Goal: Task Accomplishment & Management: Manage account settings

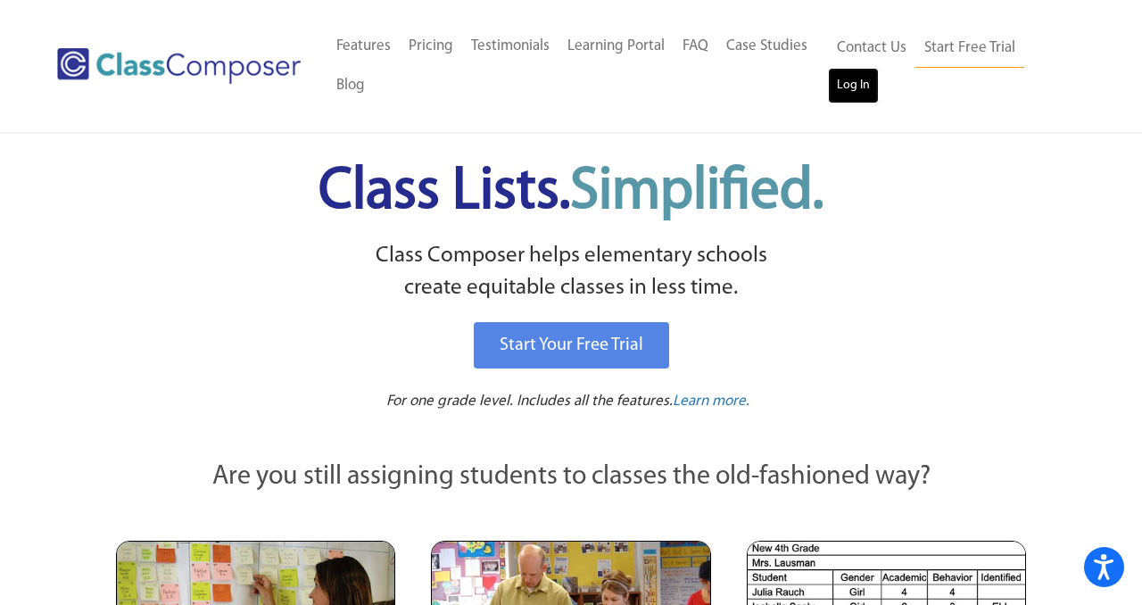
click at [853, 79] on link "Log In" at bounding box center [853, 86] width 51 height 36
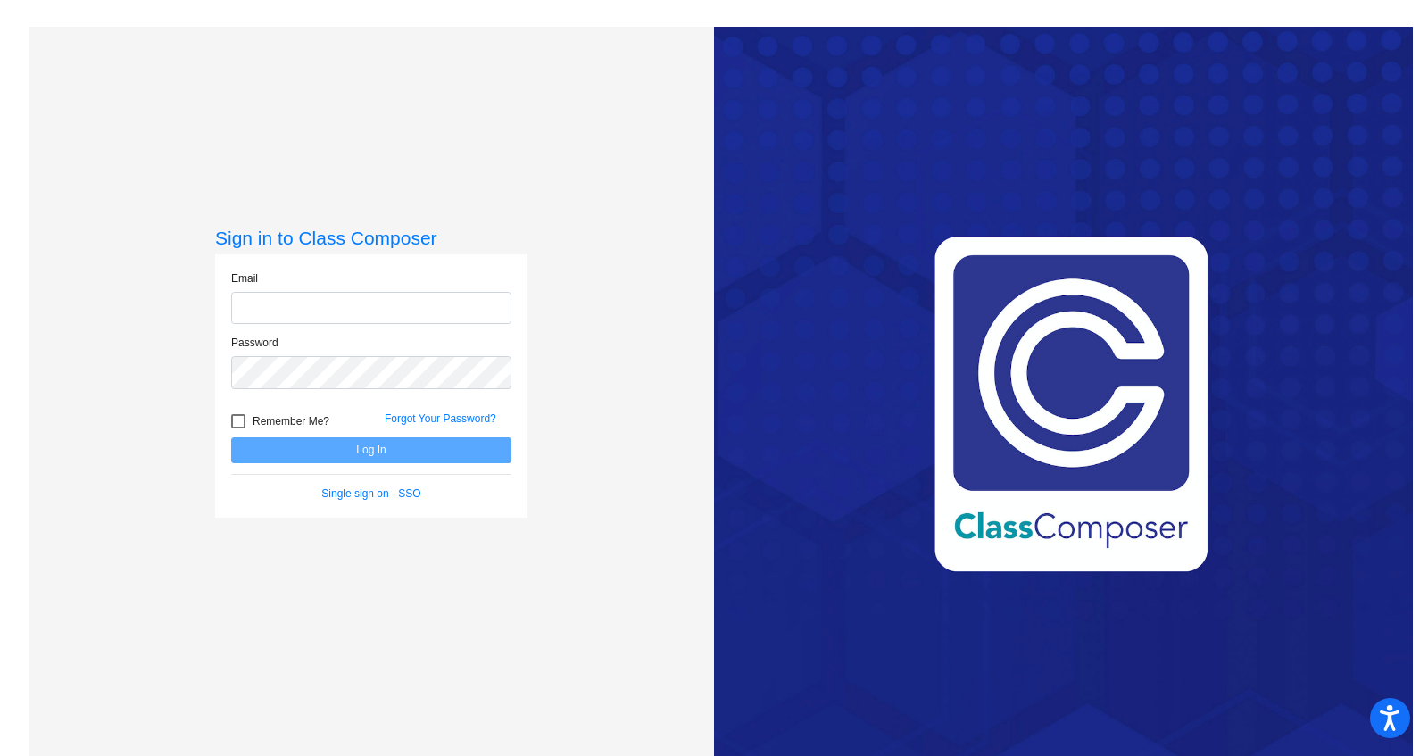
click at [287, 311] on input "email" at bounding box center [371, 308] width 280 height 33
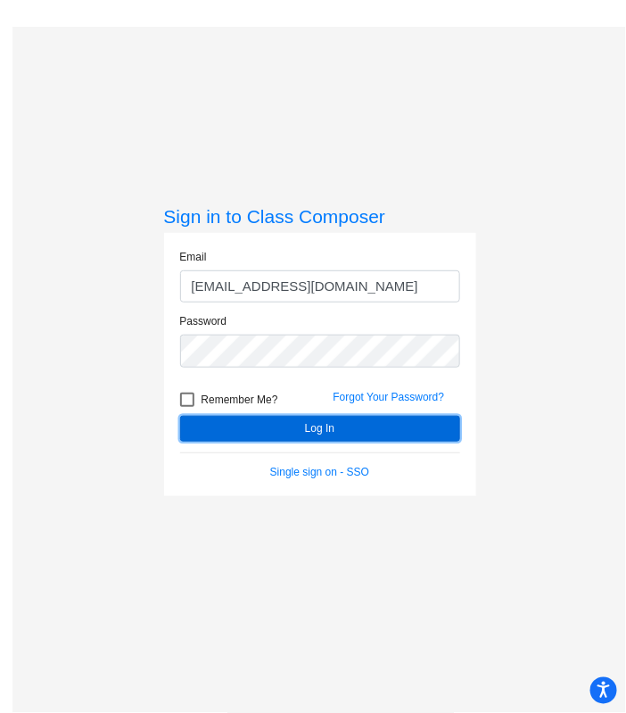
click at [317, 426] on button "Log In" at bounding box center [320, 429] width 280 height 26
click at [332, 422] on button "Log In" at bounding box center [320, 429] width 280 height 26
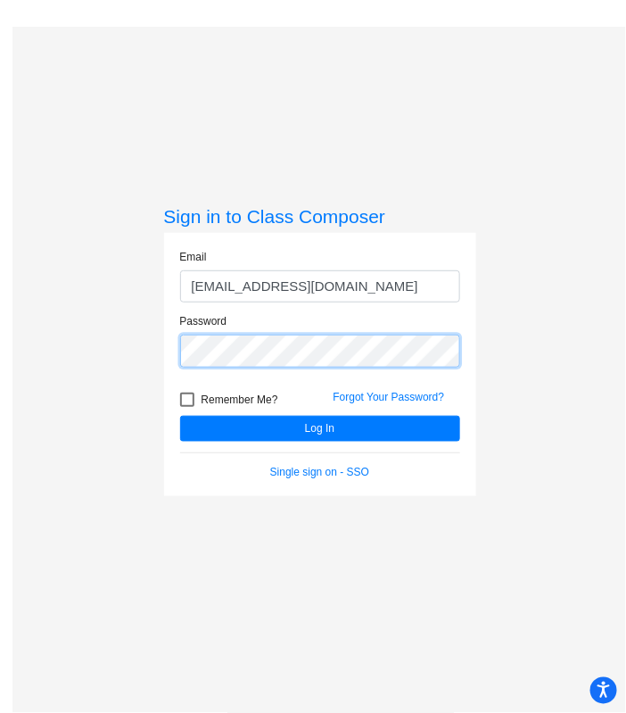
click at [167, 344] on div "Password" at bounding box center [320, 345] width 307 height 64
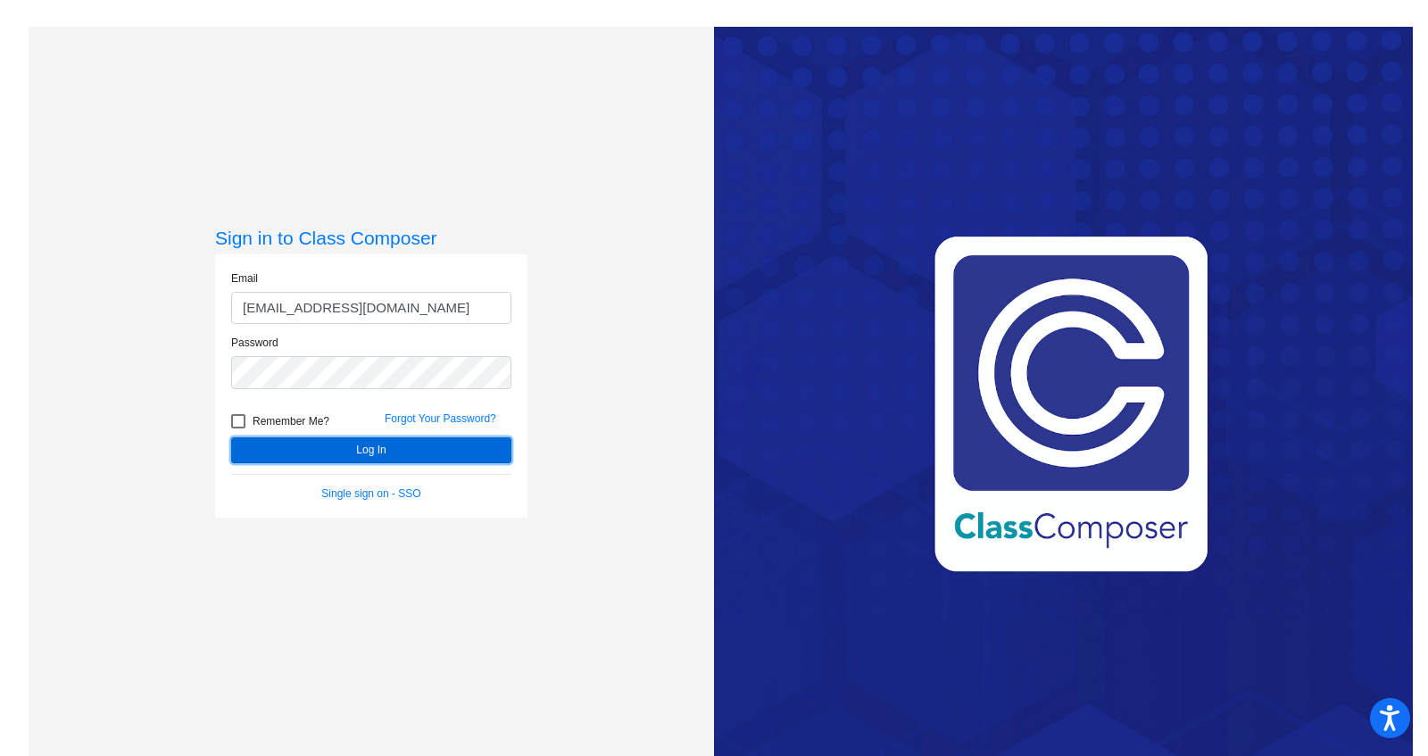
click at [344, 447] on button "Log In" at bounding box center [371, 450] width 280 height 26
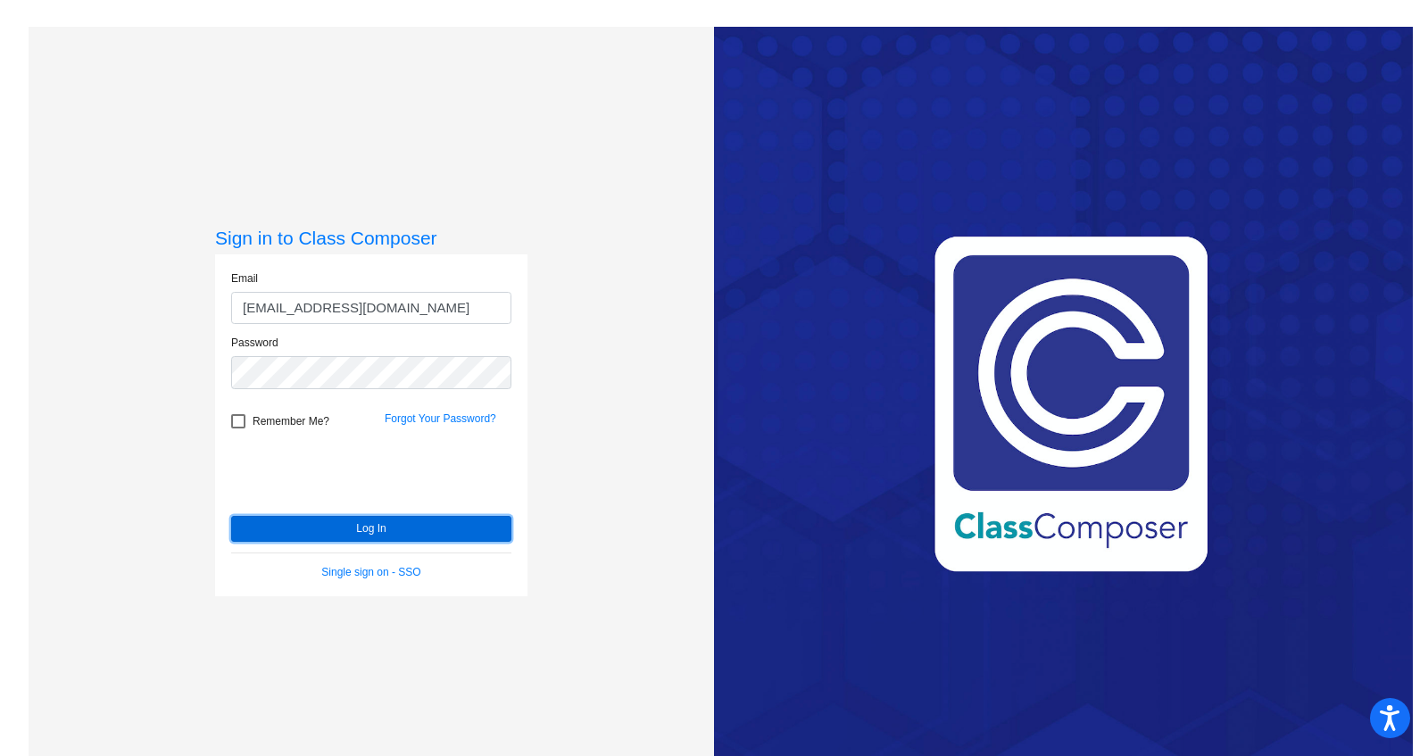
click at [385, 524] on button "Log In" at bounding box center [371, 529] width 280 height 26
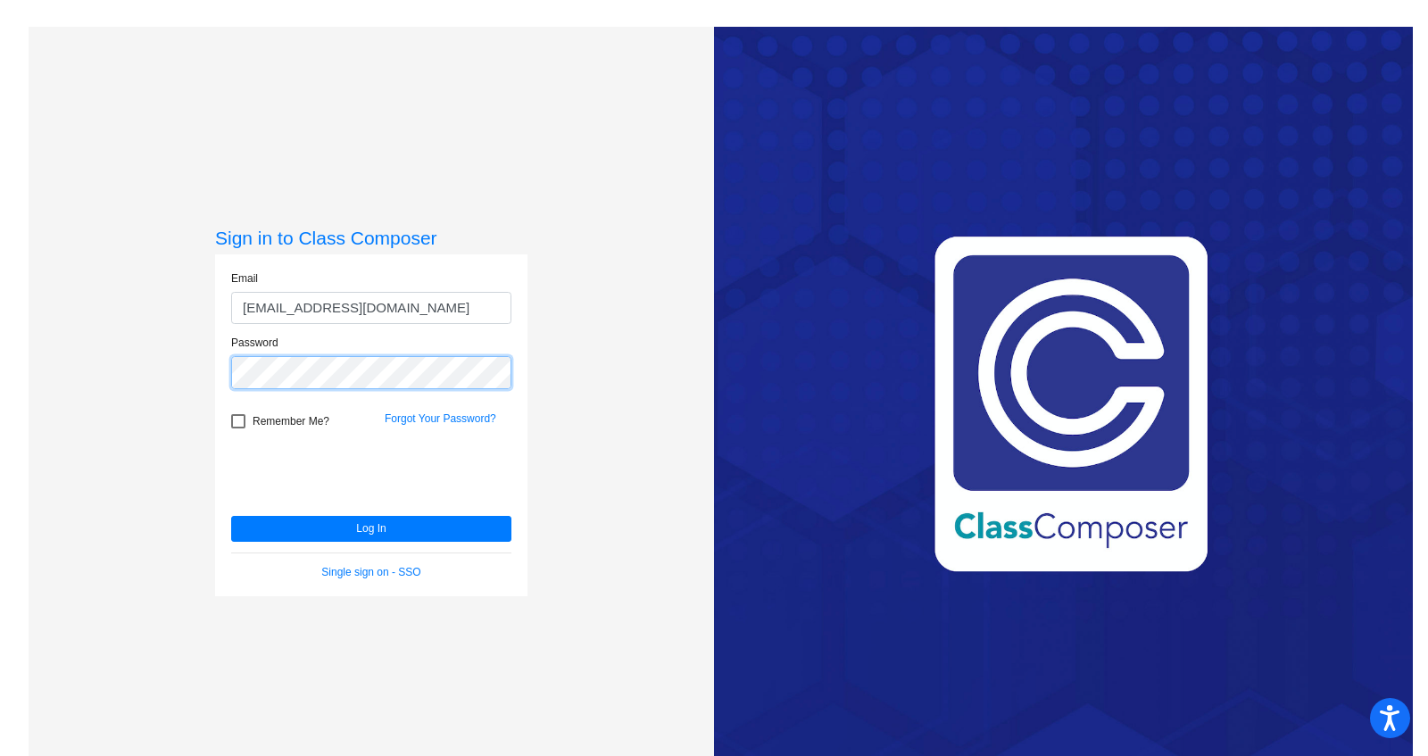
click at [220, 371] on div "Password" at bounding box center [371, 367] width 307 height 64
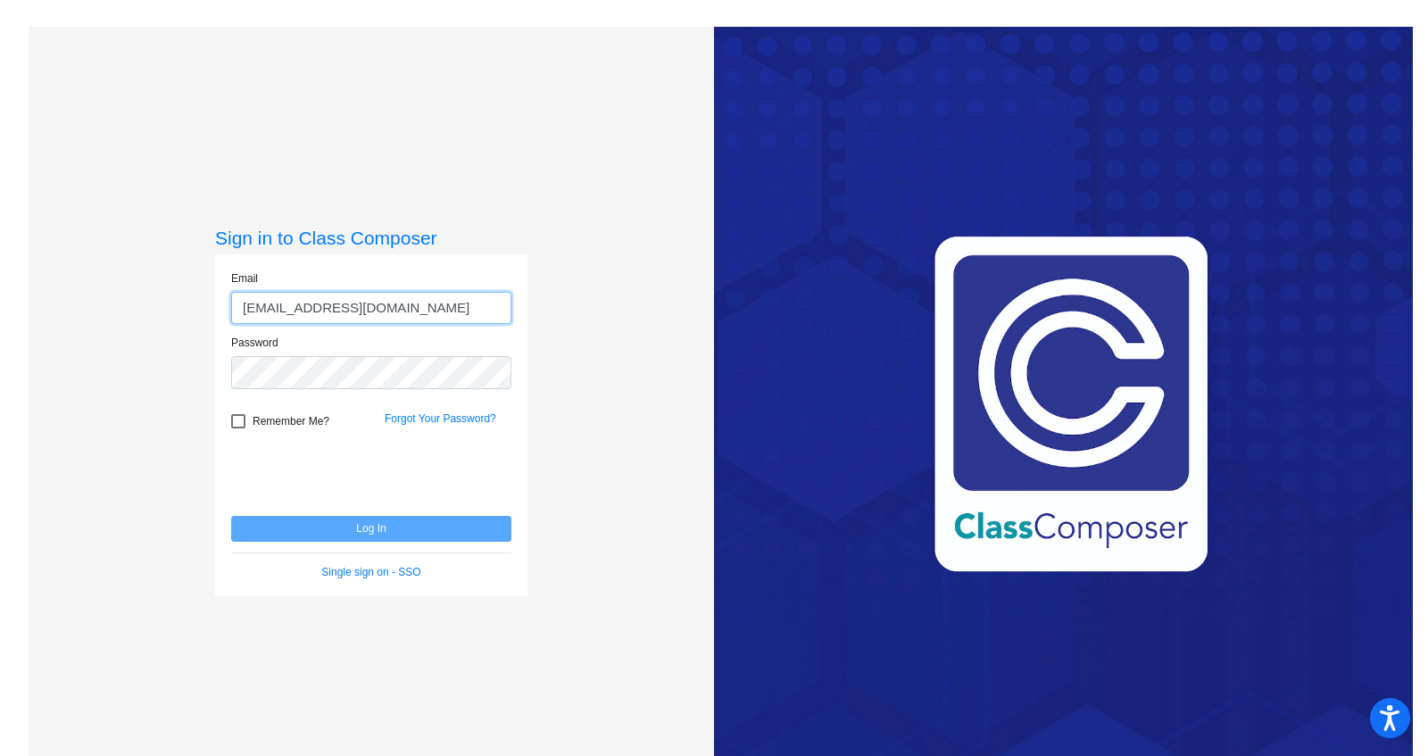
drag, startPoint x: 447, startPoint y: 307, endPoint x: 237, endPoint y: 274, distance: 212.3
click at [237, 285] on div "Email gbonderer@chillicotheschools.org" at bounding box center [371, 297] width 280 height 54
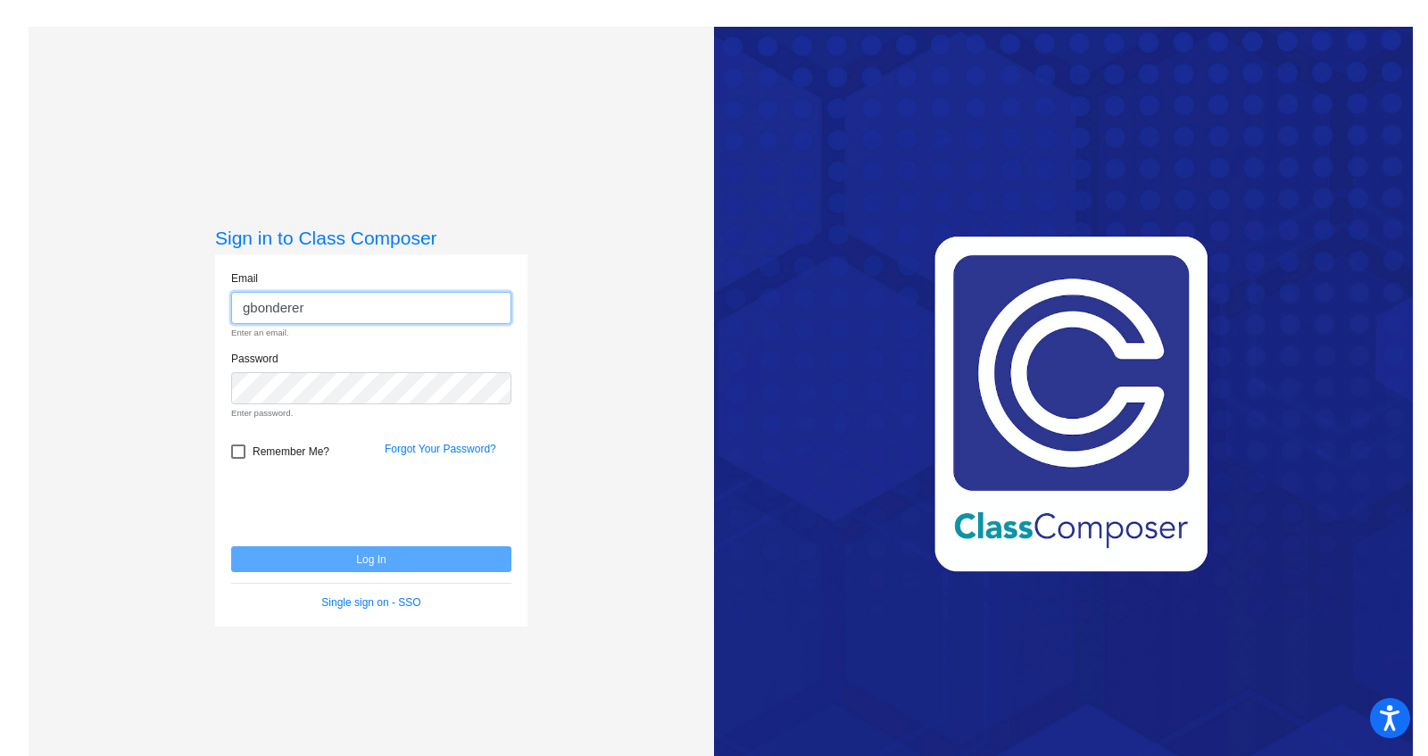
type input "gbonderer"
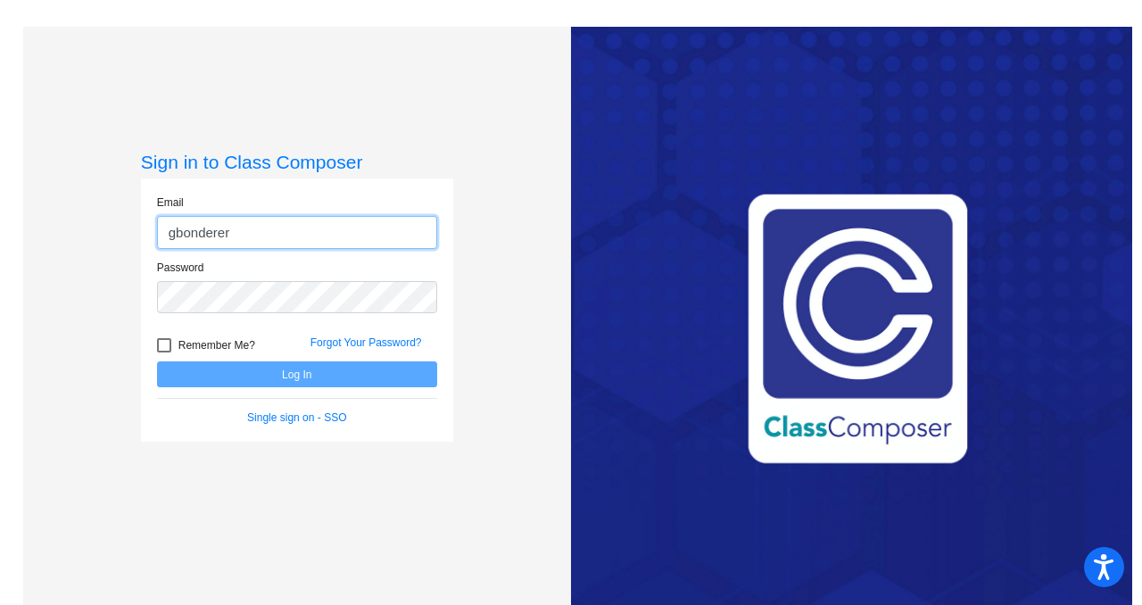
type input "gbonderer"
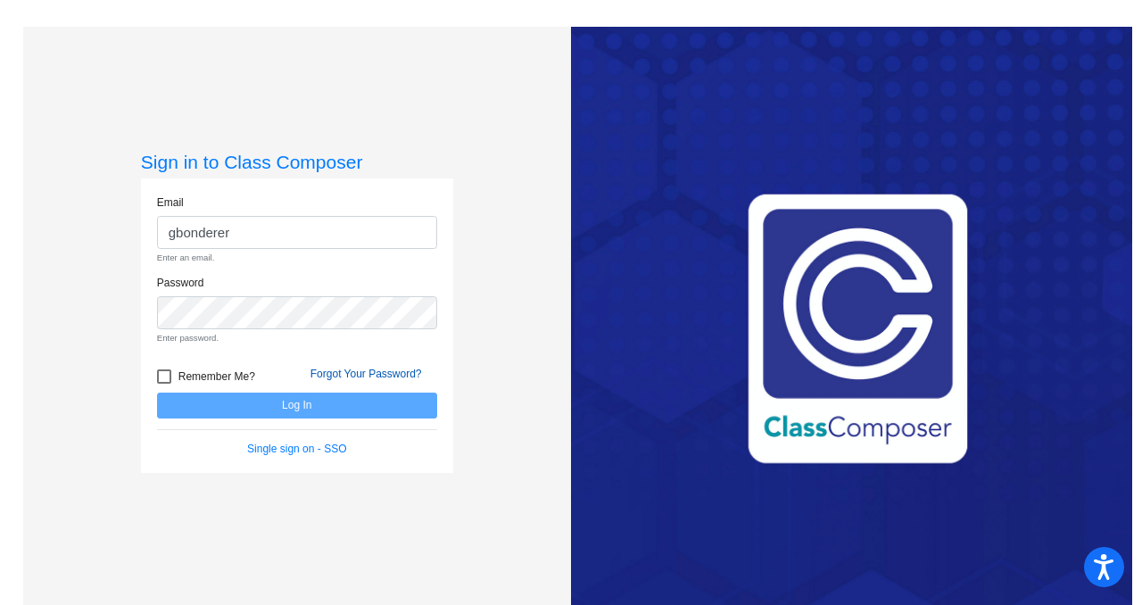
click at [335, 373] on link "Forgot Your Password?" at bounding box center [367, 374] width 112 height 12
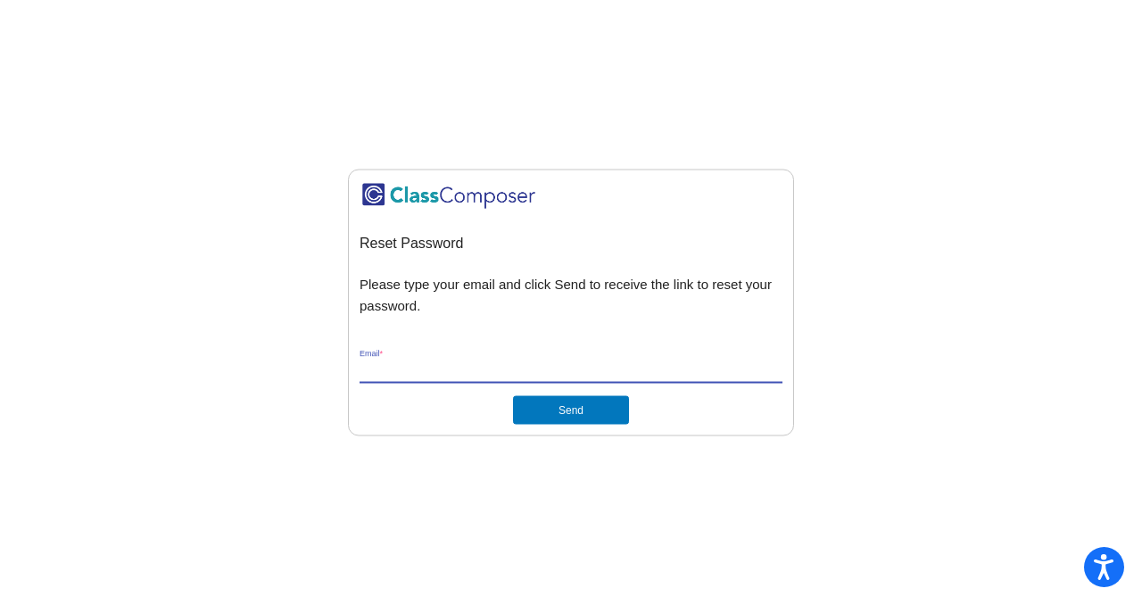
click at [402, 372] on input "Email *" at bounding box center [571, 369] width 423 height 16
type input "[EMAIL_ADDRESS][DOMAIN_NAME]"
click at [564, 407] on button "Send" at bounding box center [571, 409] width 116 height 29
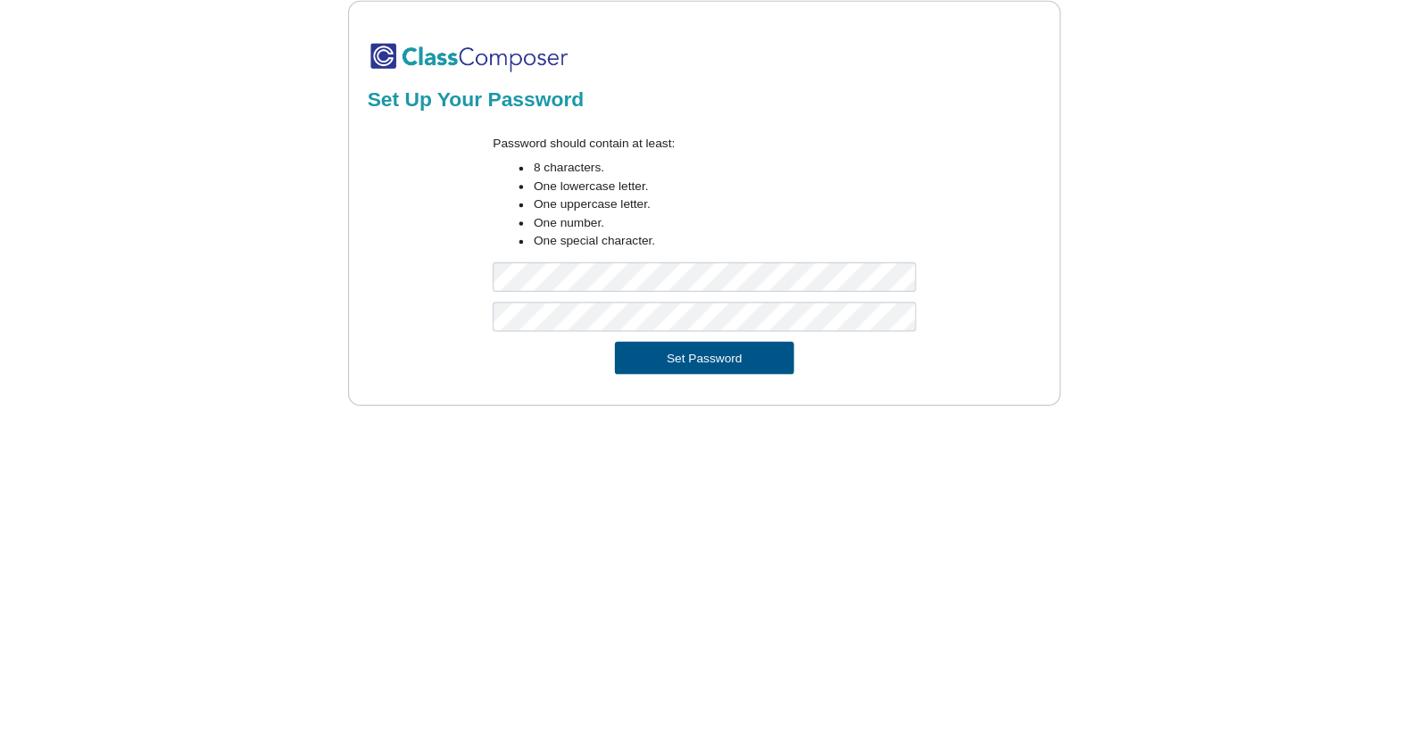
click at [730, 337] on button "Set Password" at bounding box center [713, 340] width 157 height 29
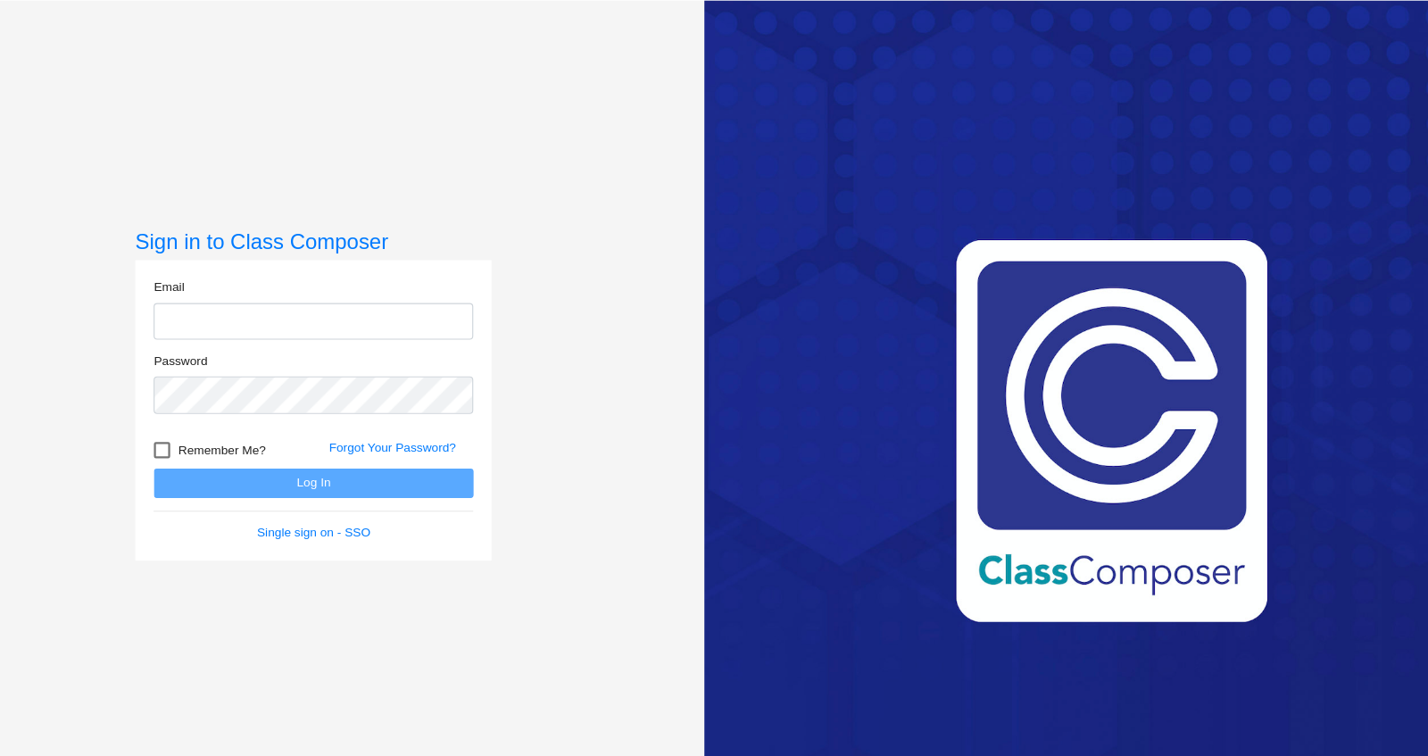
click at [266, 309] on input "email" at bounding box center [371, 308] width 280 height 33
type input "[EMAIL_ADDRESS][DOMAIN_NAME]"
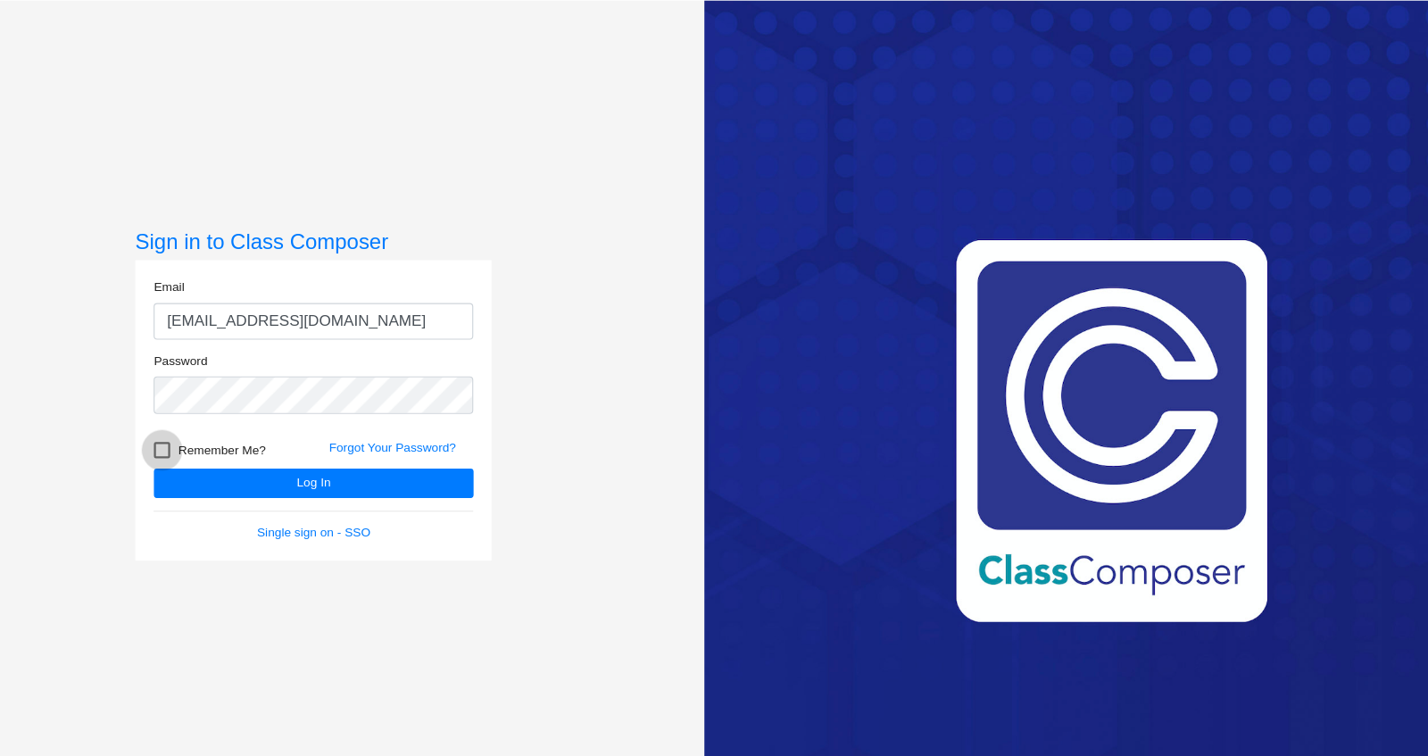
click at [234, 419] on div at bounding box center [238, 421] width 14 height 14
click at [237, 428] on input "Remember Me?" at bounding box center [237, 428] width 1 height 1
checkbox input "true"
click at [375, 447] on button "Log In" at bounding box center [371, 450] width 280 height 26
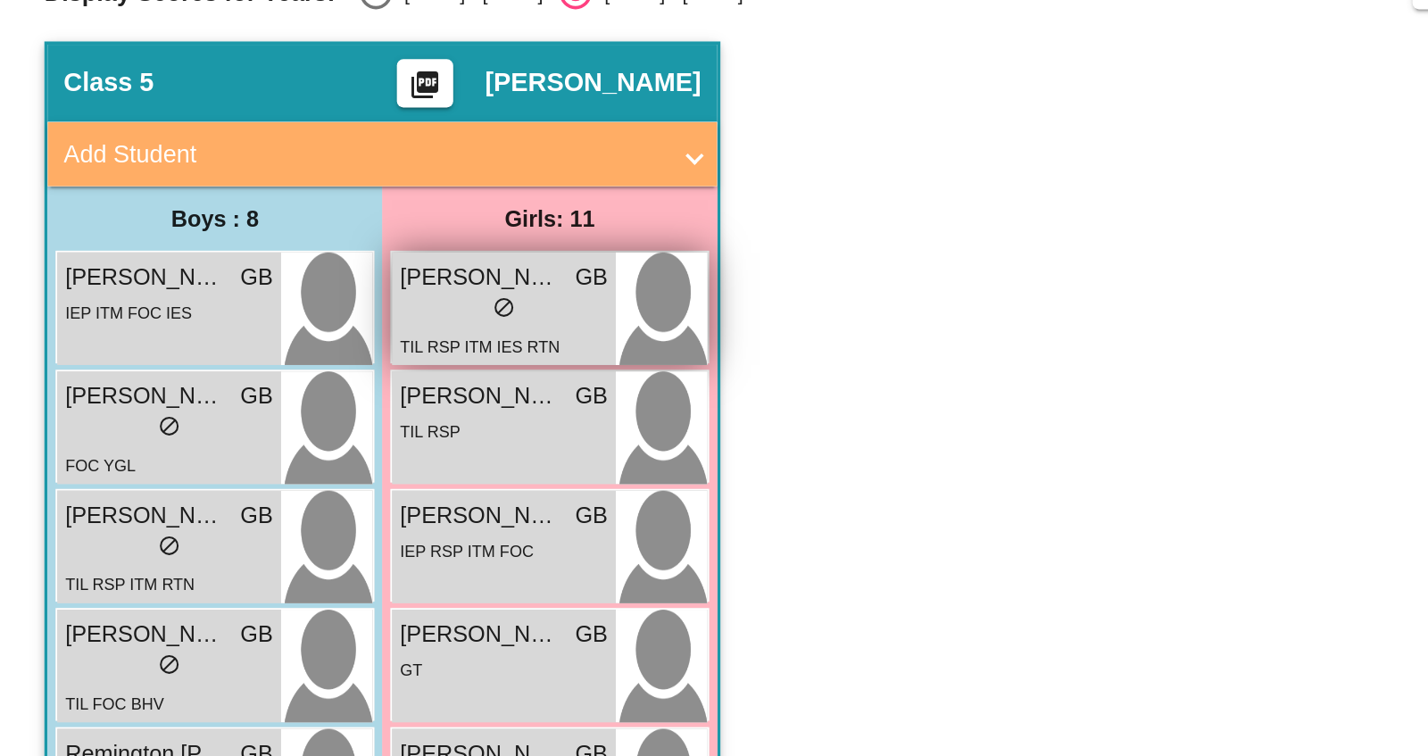
click at [266, 300] on span "[PERSON_NAME]" at bounding box center [270, 300] width 89 height 19
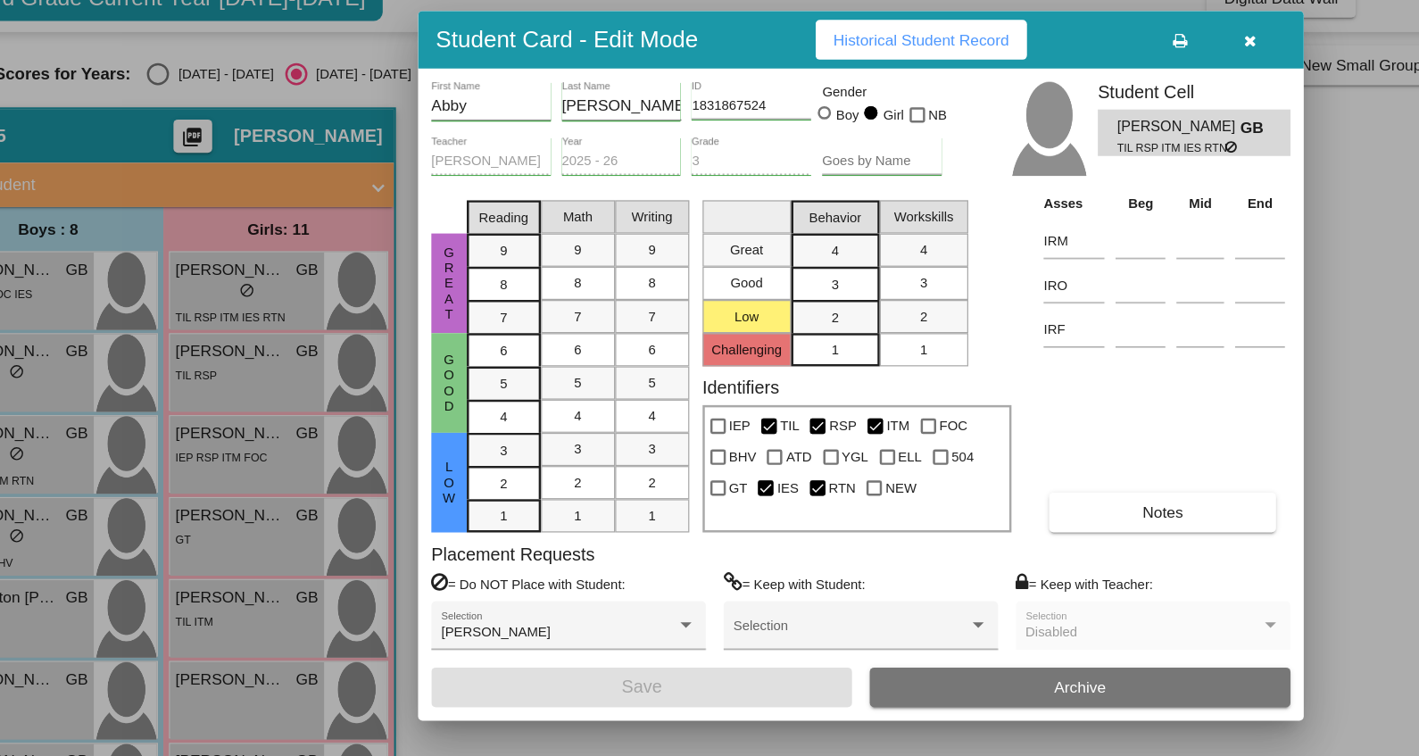
click at [209, 139] on div at bounding box center [709, 378] width 1419 height 756
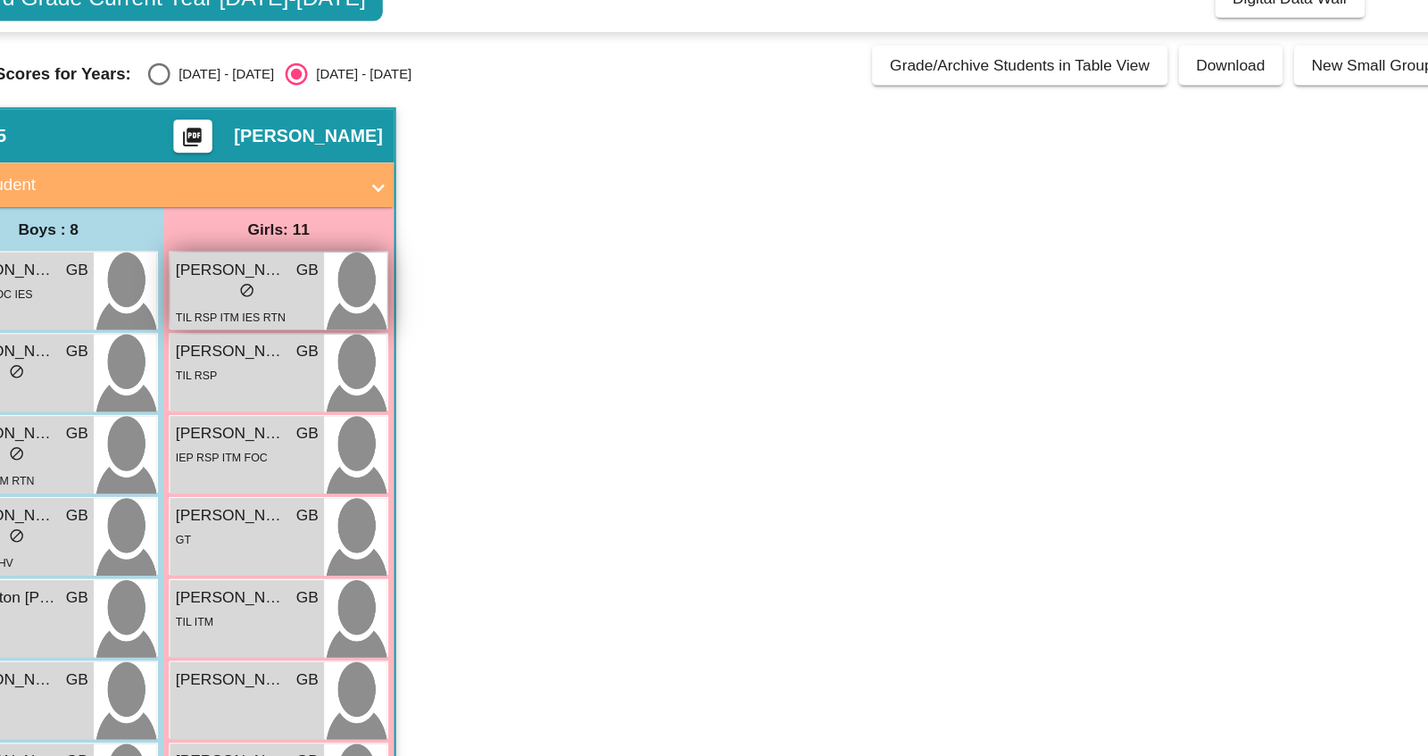
click at [283, 311] on span "do_not_disturb_alt" at bounding box center [283, 317] width 12 height 12
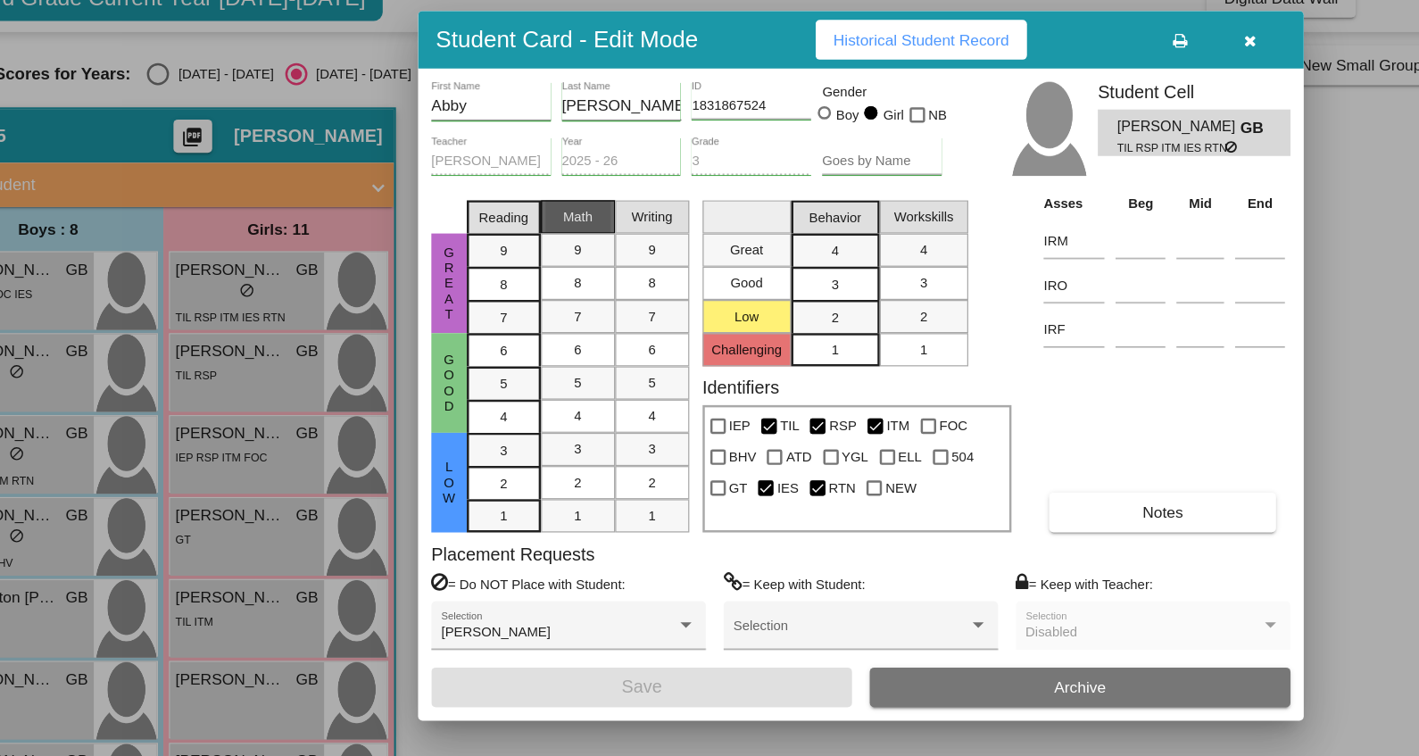
click at [570, 250] on div "Math" at bounding box center [550, 257] width 53 height 27
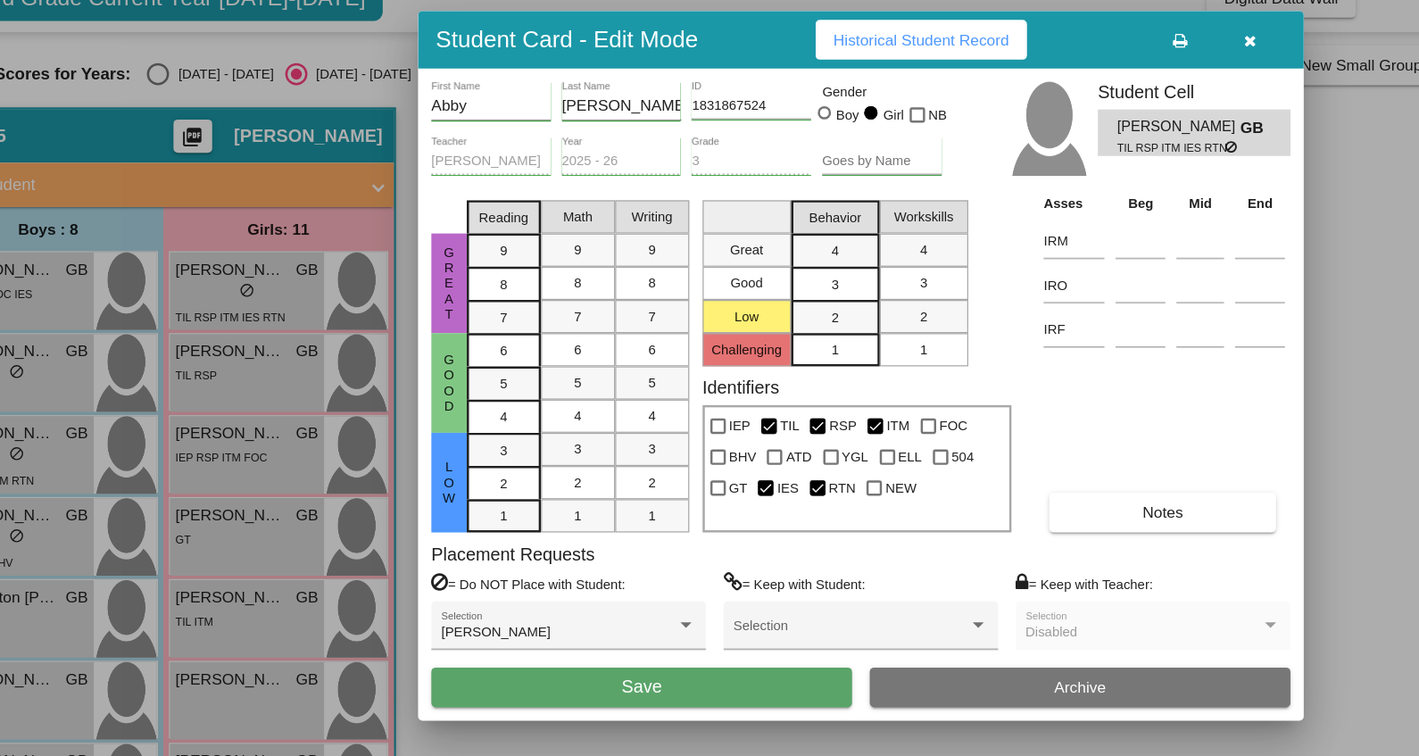
click at [1039, 448] on div "Asses Beg Mid End IRM IRO IRF Notes" at bounding box center [1022, 374] width 203 height 275
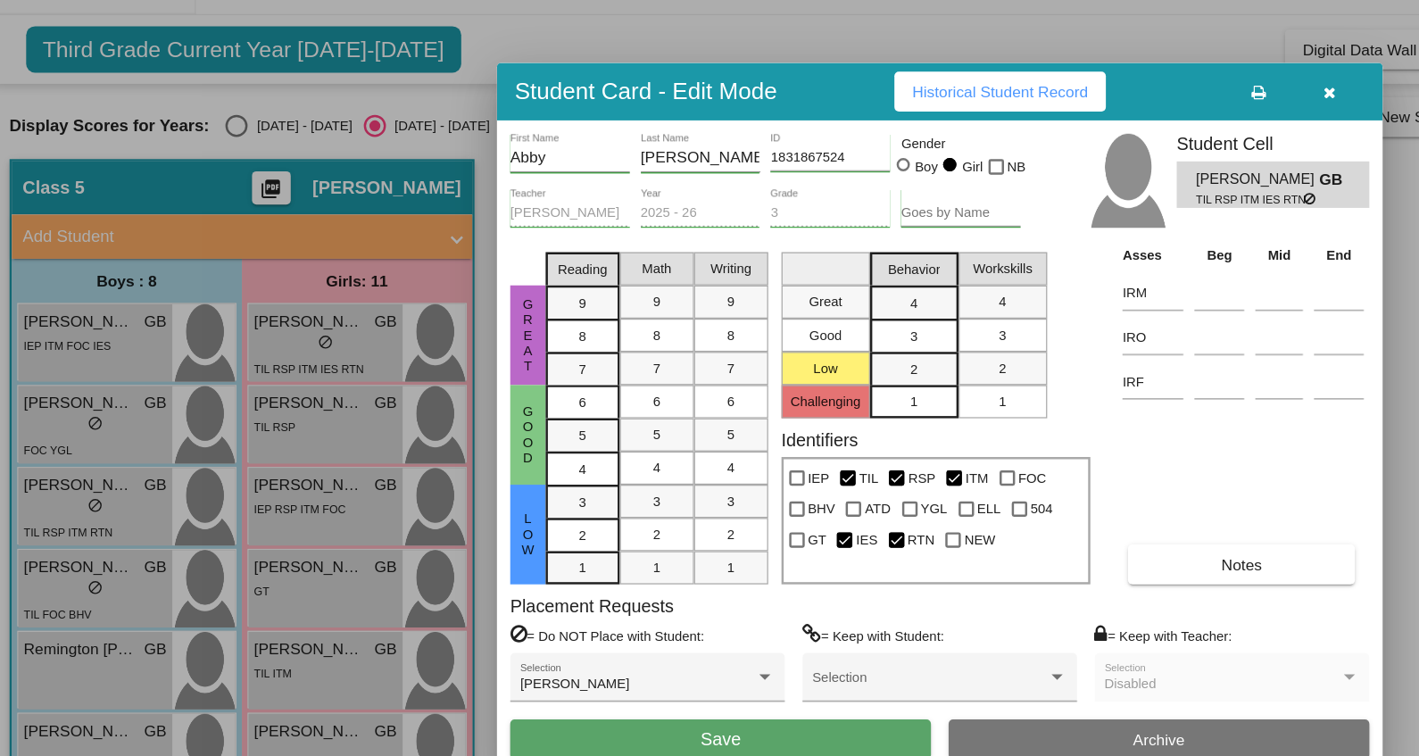
click at [207, 139] on div at bounding box center [709, 378] width 1419 height 756
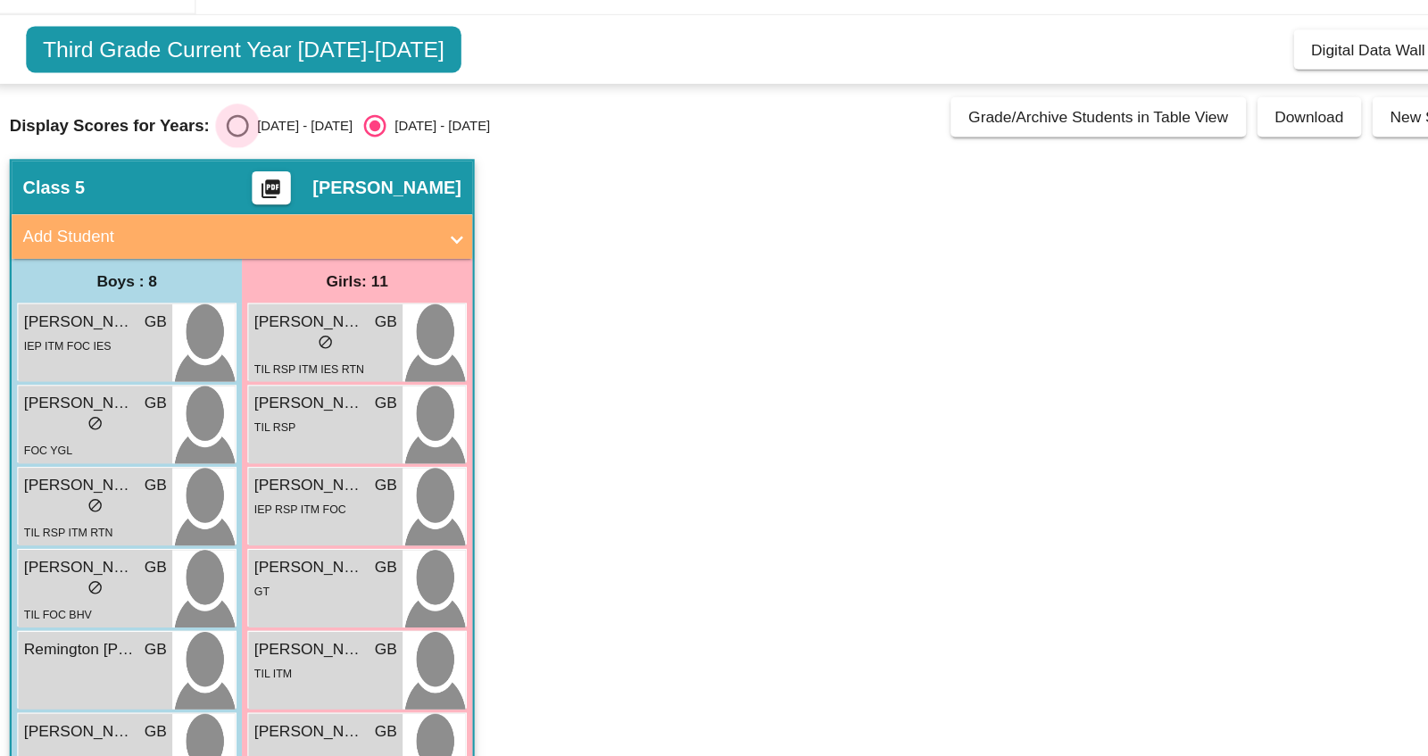
click at [207, 139] on div "Select an option" at bounding box center [212, 143] width 18 height 18
click at [211, 152] on input "[DATE] - [DATE]" at bounding box center [211, 152] width 1 height 1
radio input "true"
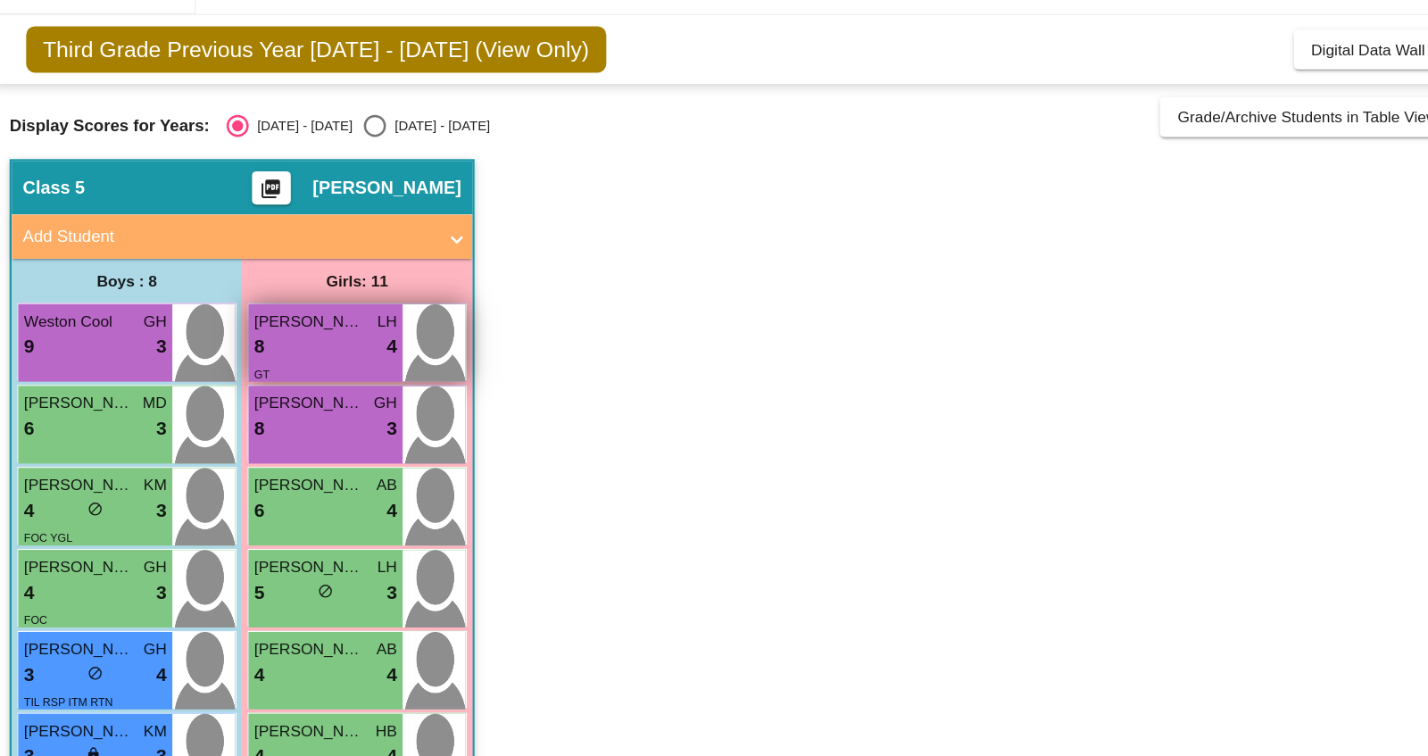
click at [277, 324] on div "8 lock do_not_disturb_alt 4" at bounding box center [283, 321] width 115 height 23
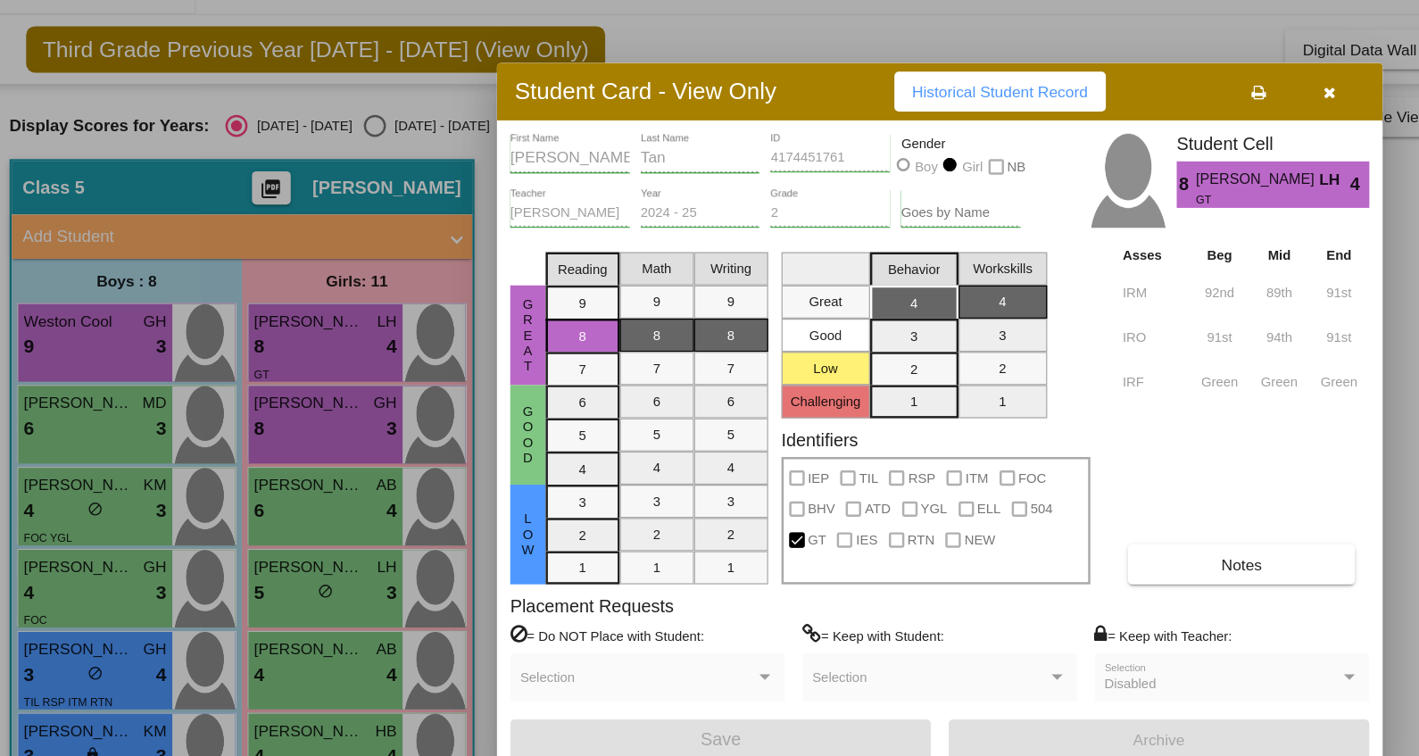
click at [277, 390] on div at bounding box center [709, 378] width 1419 height 756
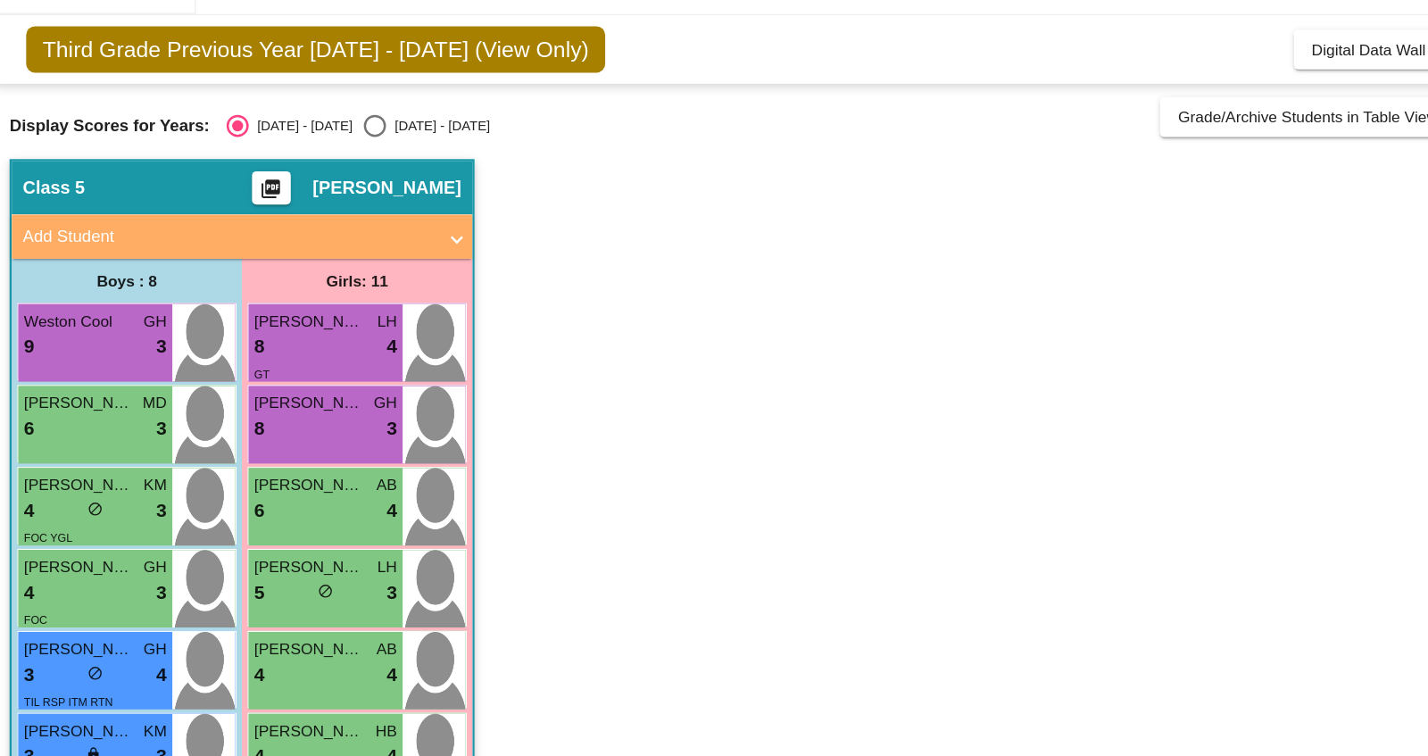
click at [277, 390] on div "8 lock do_not_disturb_alt 3" at bounding box center [283, 387] width 115 height 23
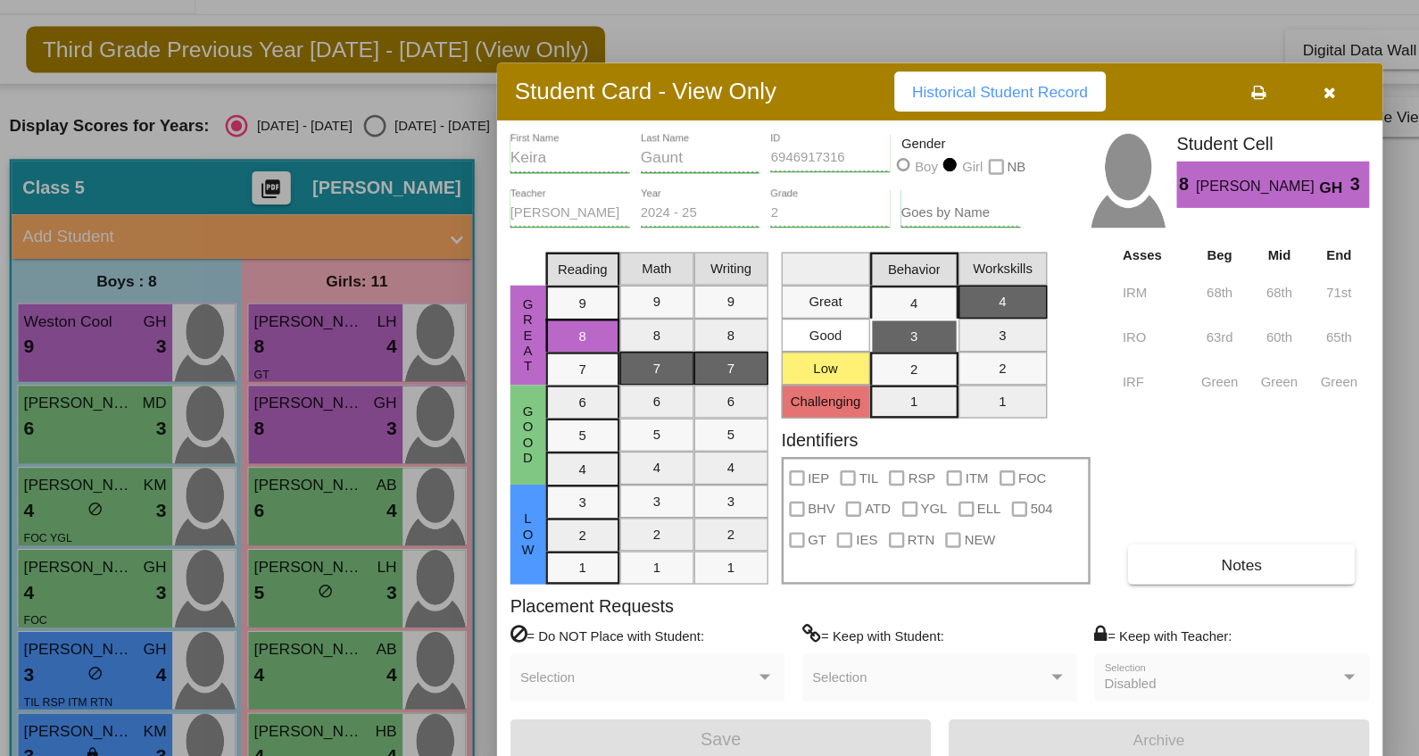
click at [281, 440] on div at bounding box center [709, 378] width 1419 height 756
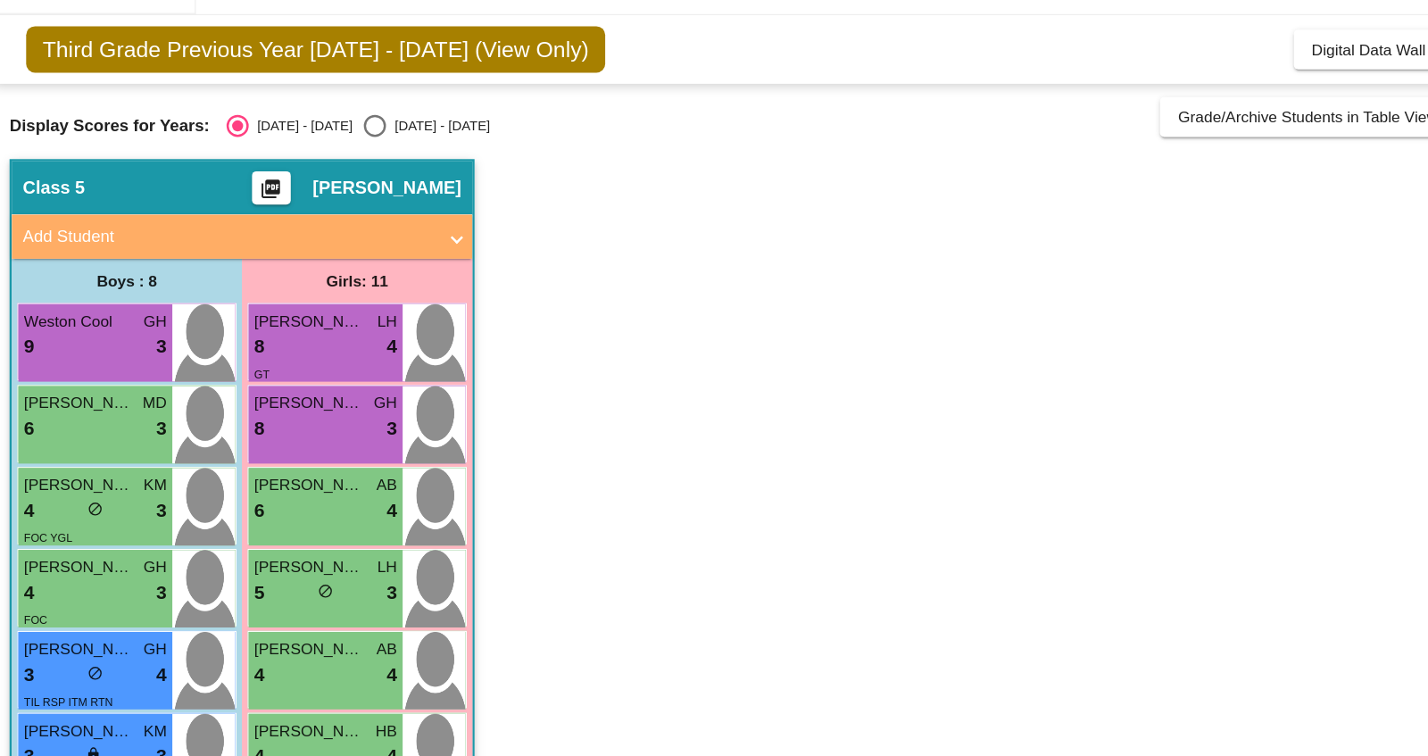
click at [281, 442] on div "6 lock do_not_disturb_alt 4" at bounding box center [283, 453] width 115 height 23
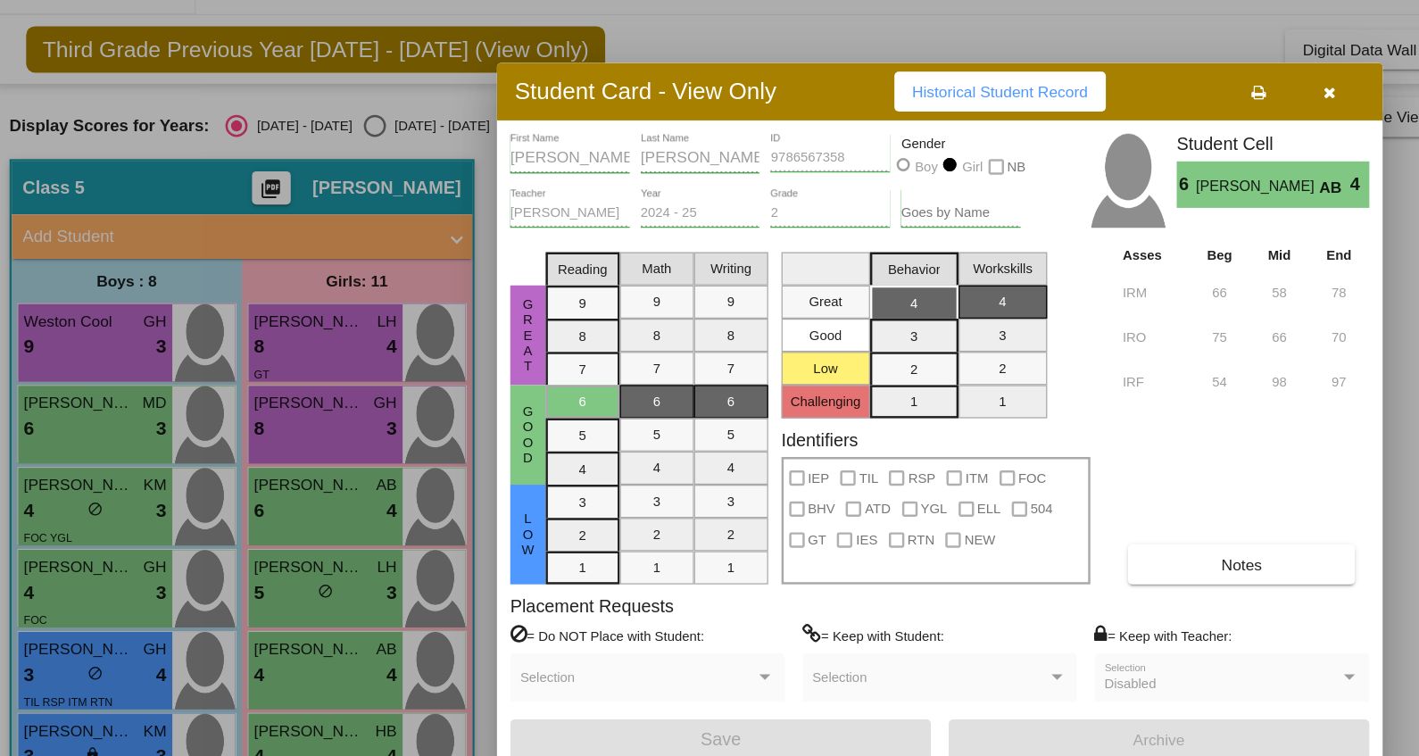
click at [274, 513] on div at bounding box center [709, 378] width 1419 height 756
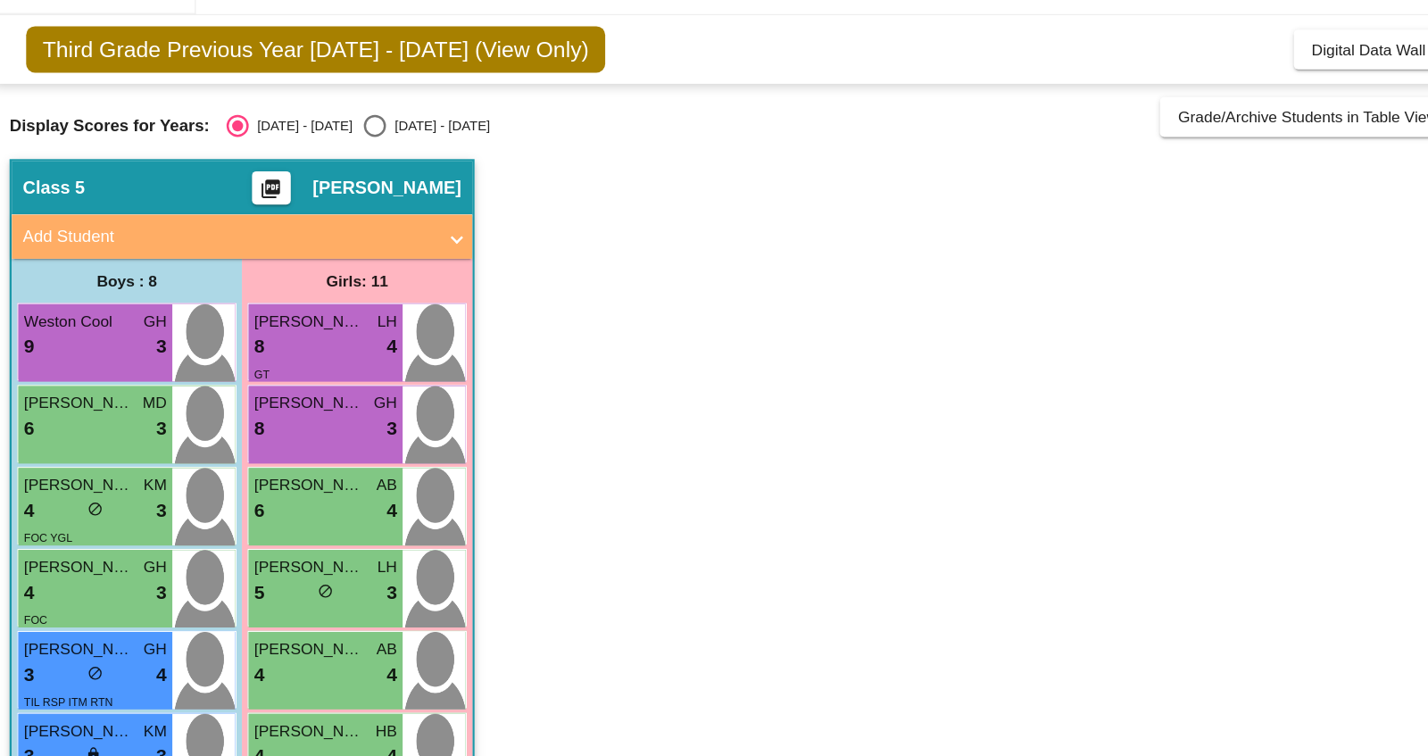
click at [274, 513] on div "5 lock do_not_disturb_alt 3" at bounding box center [283, 519] width 115 height 23
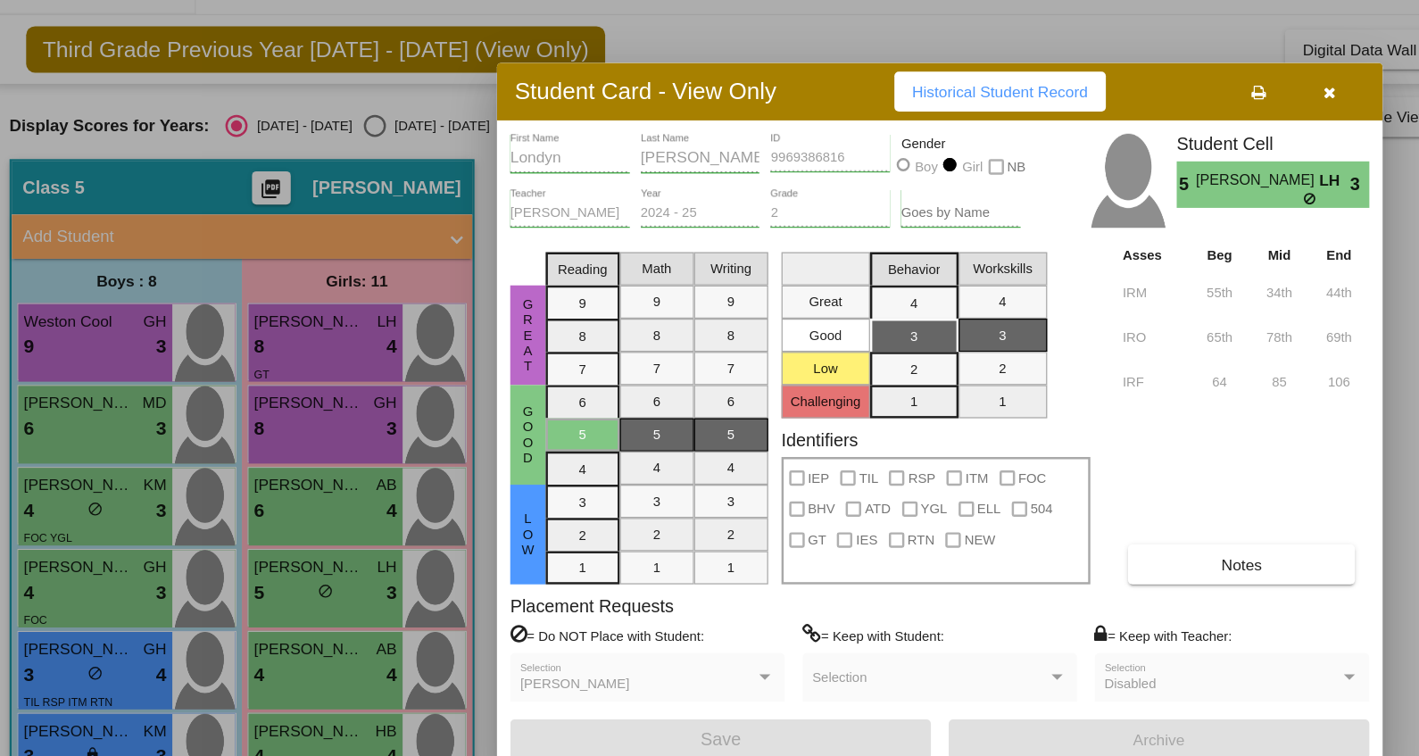
click at [265, 568] on div at bounding box center [709, 378] width 1419 height 756
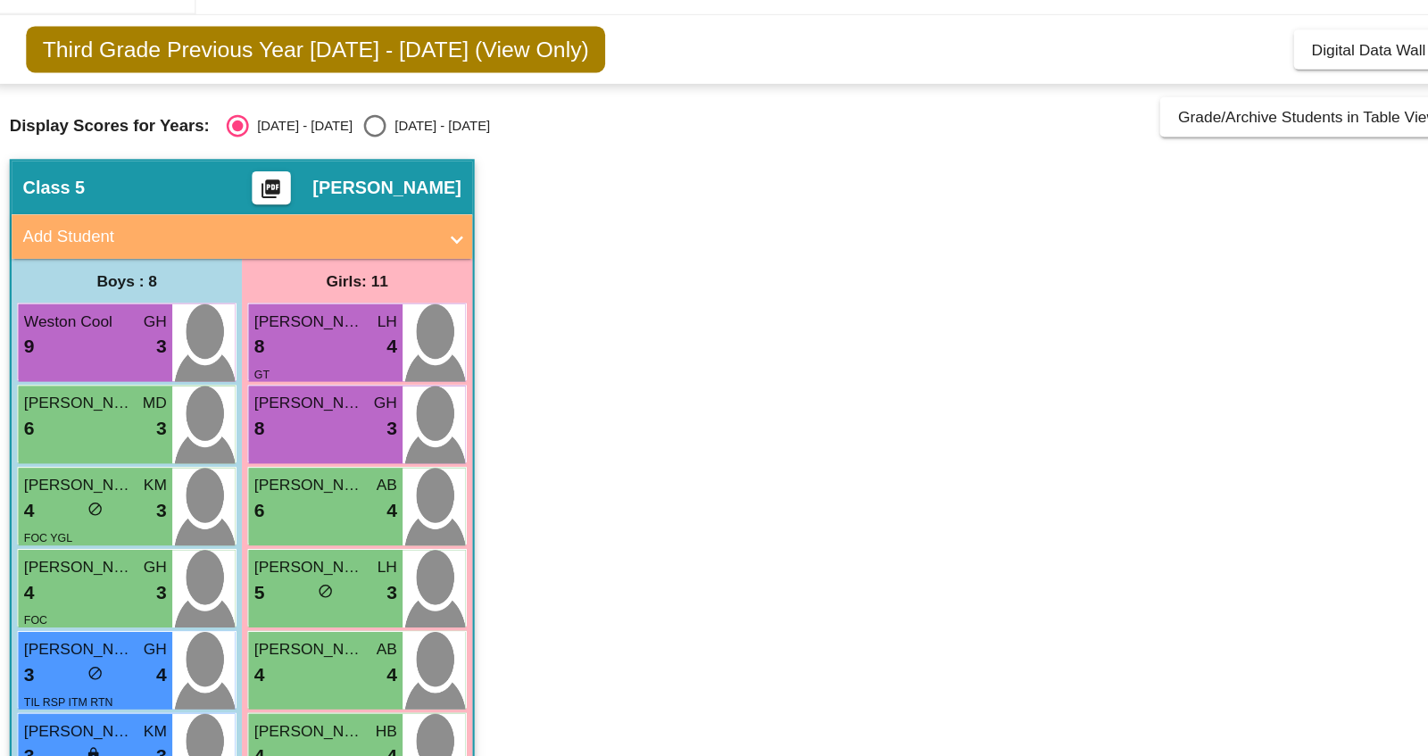
click at [265, 568] on span "[PERSON_NAME]" at bounding box center [270, 564] width 89 height 19
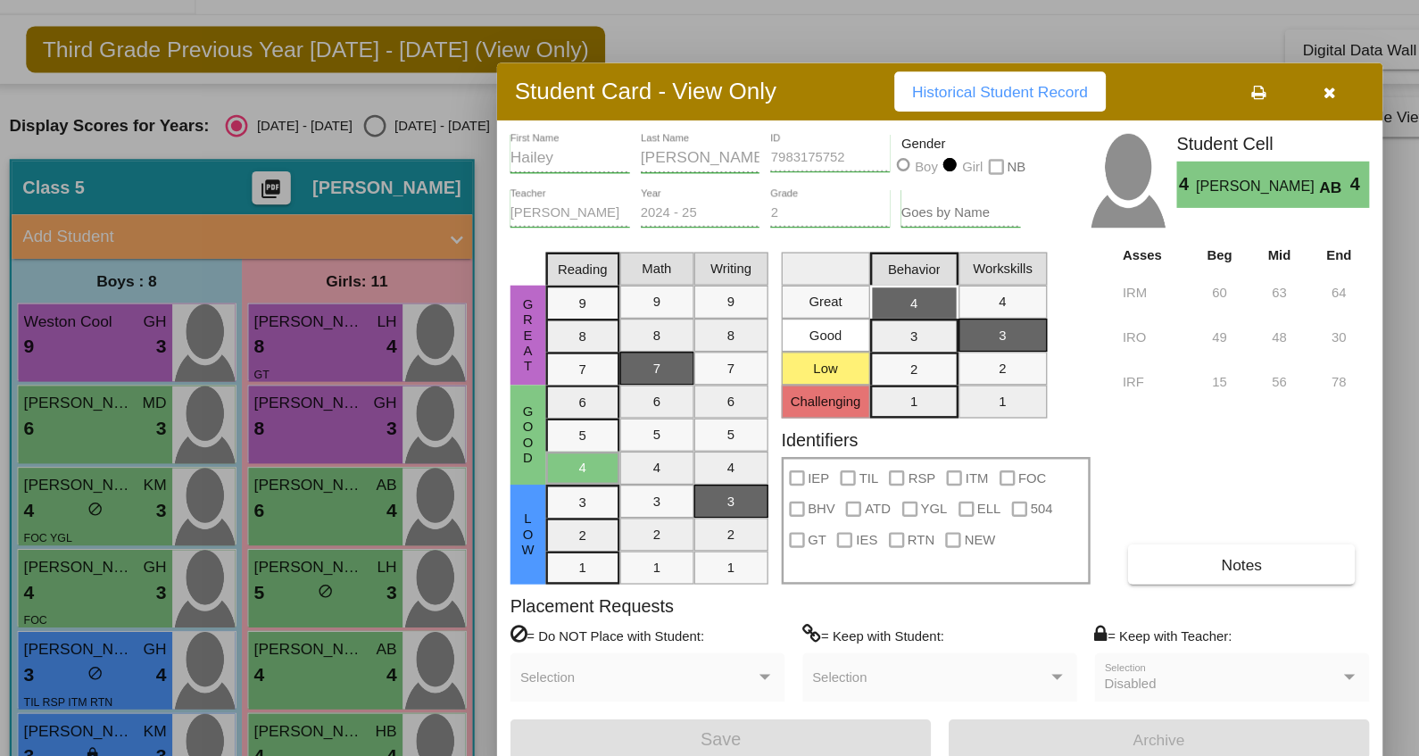
click at [265, 568] on div at bounding box center [709, 378] width 1419 height 756
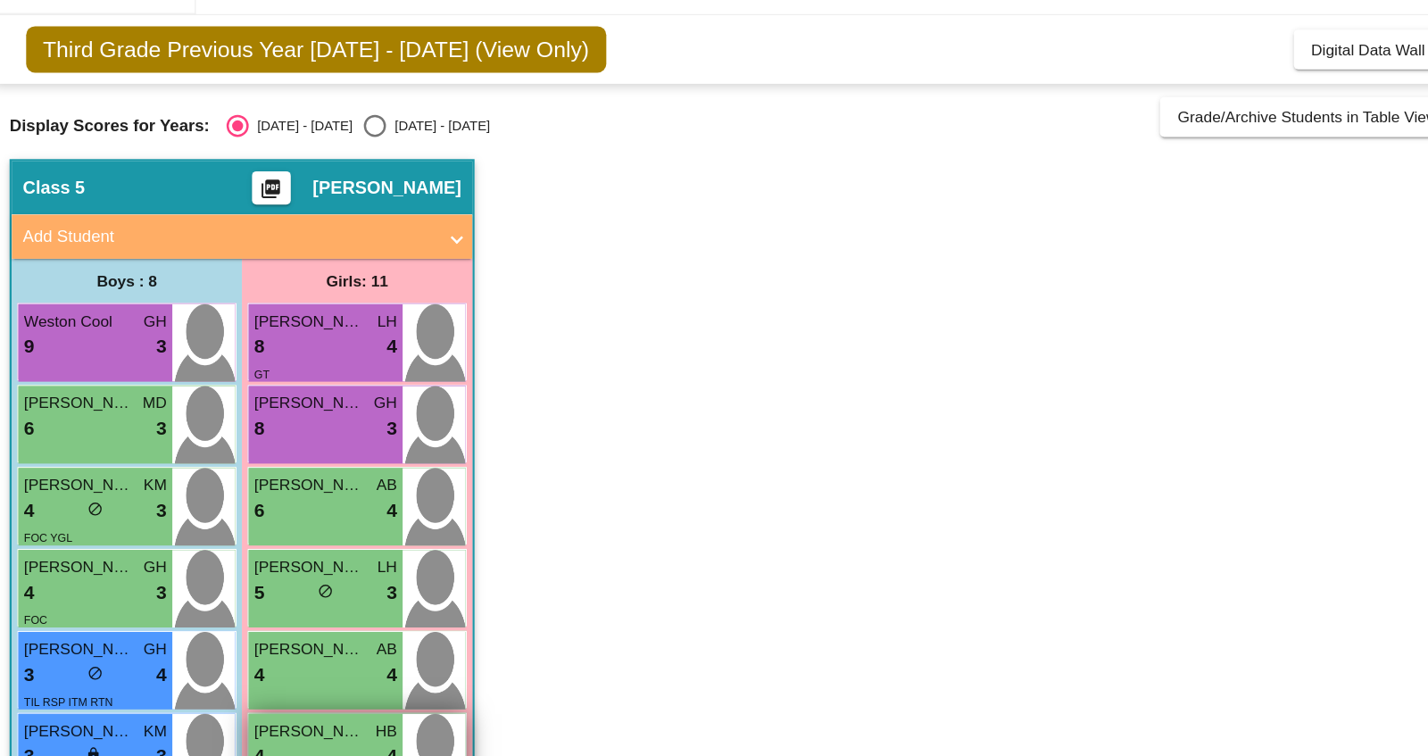
click at [260, 631] on span "[PERSON_NAME]" at bounding box center [270, 630] width 89 height 19
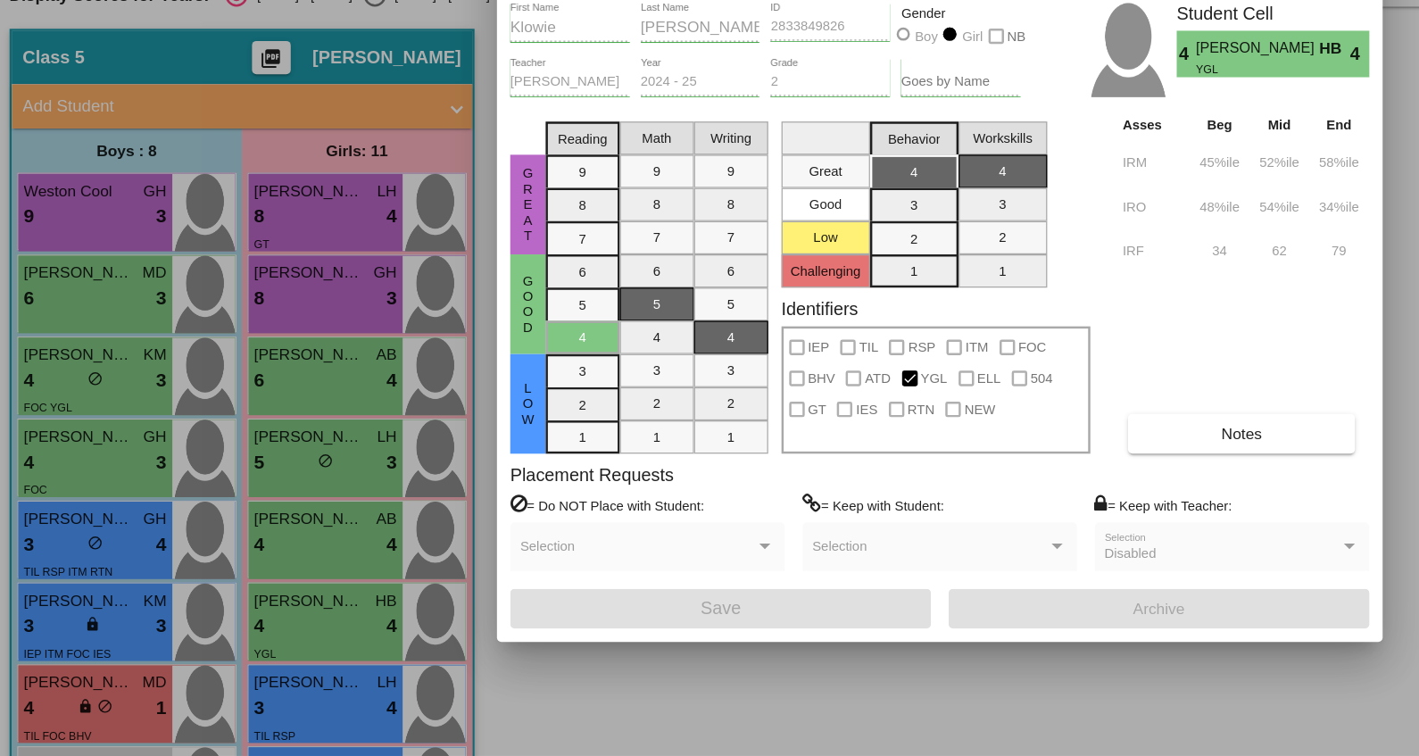
click at [278, 692] on div at bounding box center [709, 378] width 1419 height 756
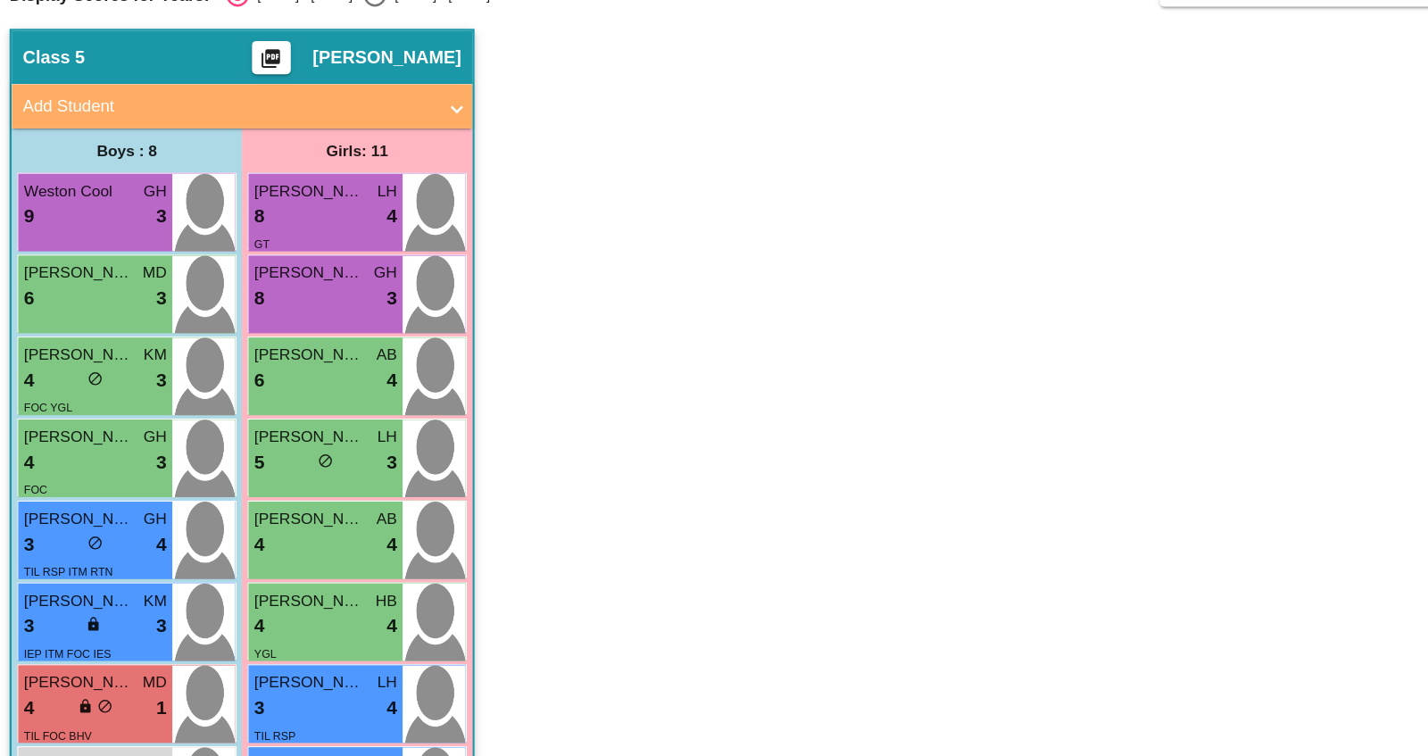
click at [278, 692] on span "[PERSON_NAME]" at bounding box center [270, 696] width 89 height 19
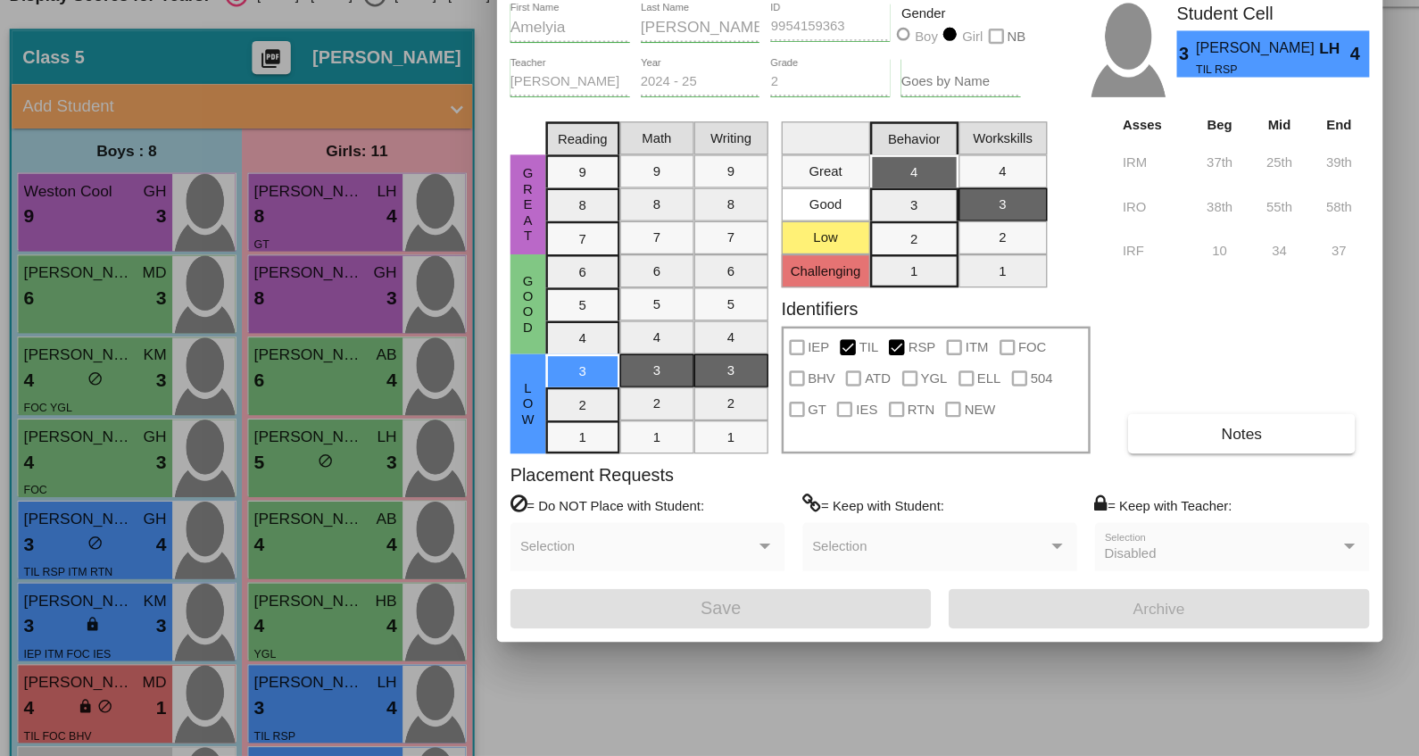
click at [275, 711] on div at bounding box center [709, 378] width 1419 height 756
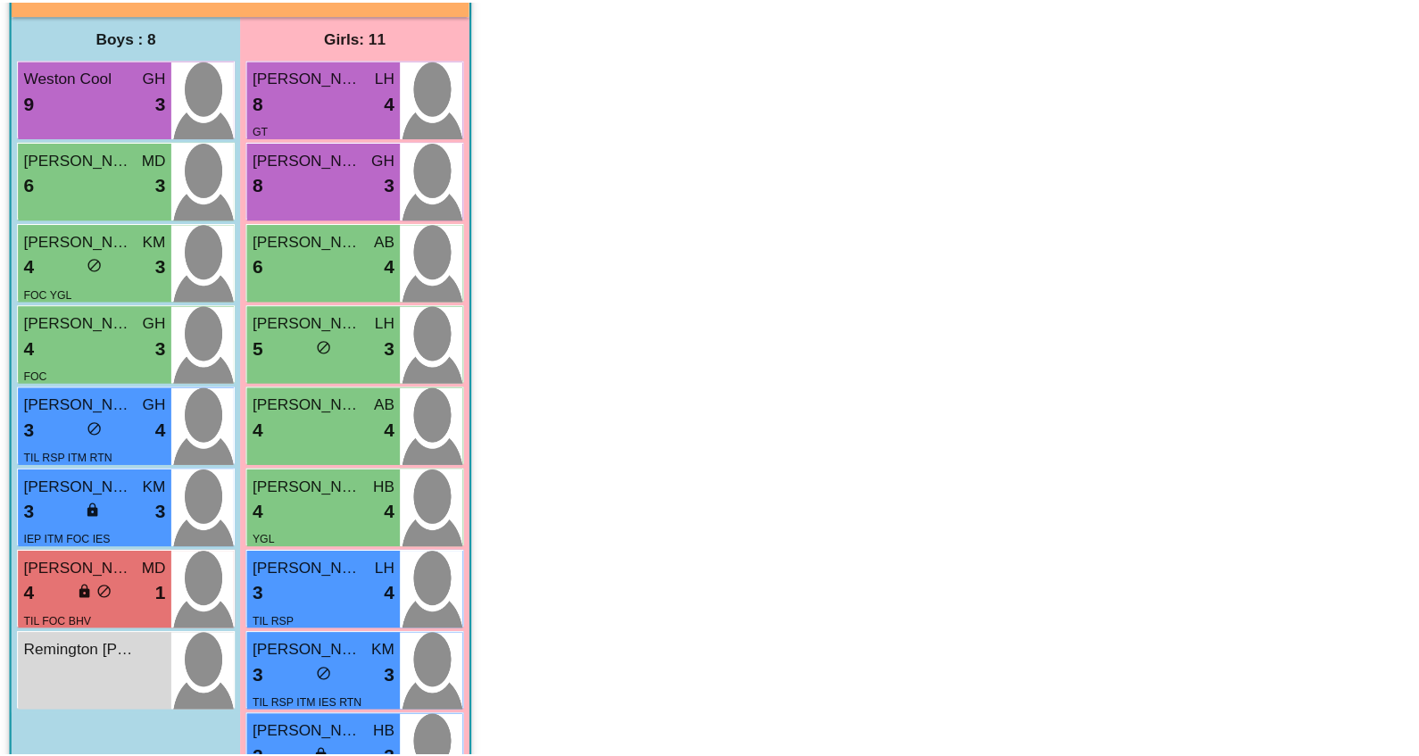
scroll to position [98, 0]
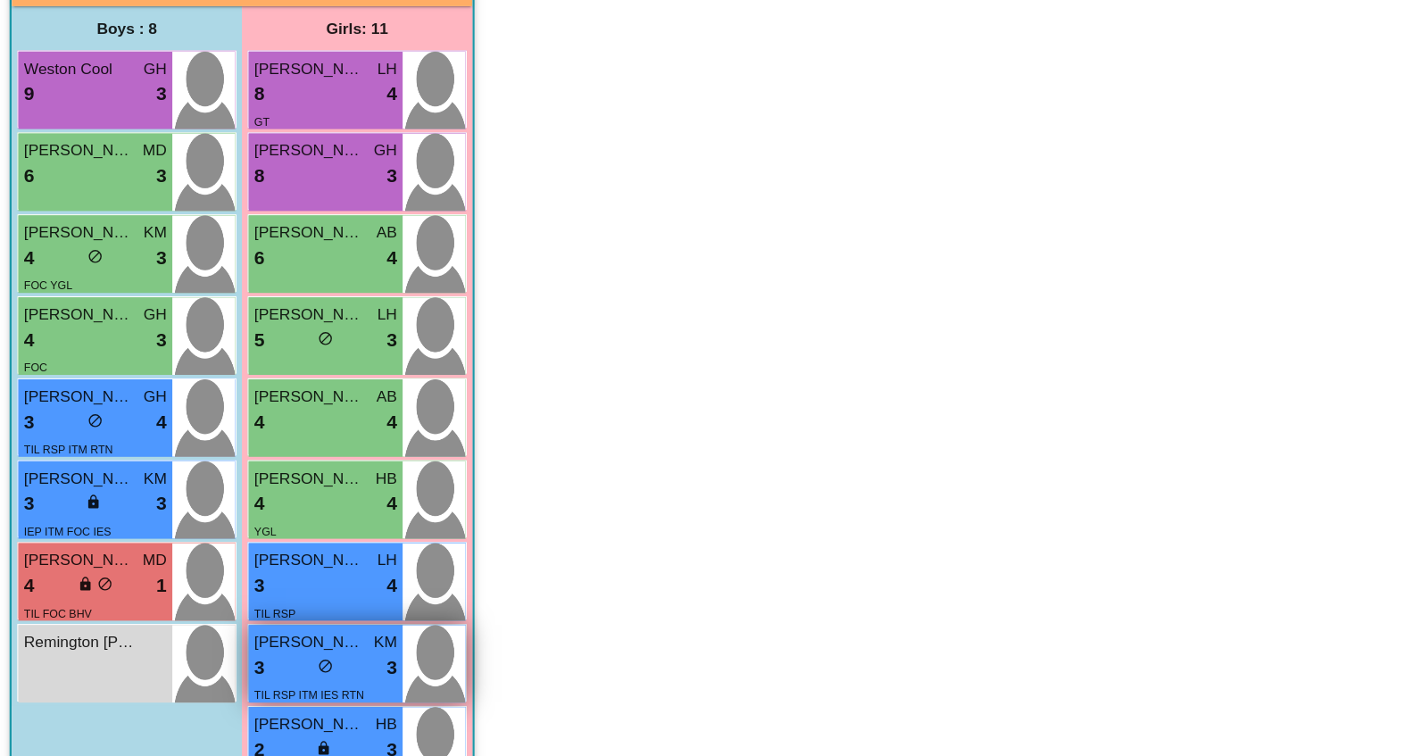
click at [277, 665] on span "[PERSON_NAME]" at bounding box center [270, 664] width 89 height 19
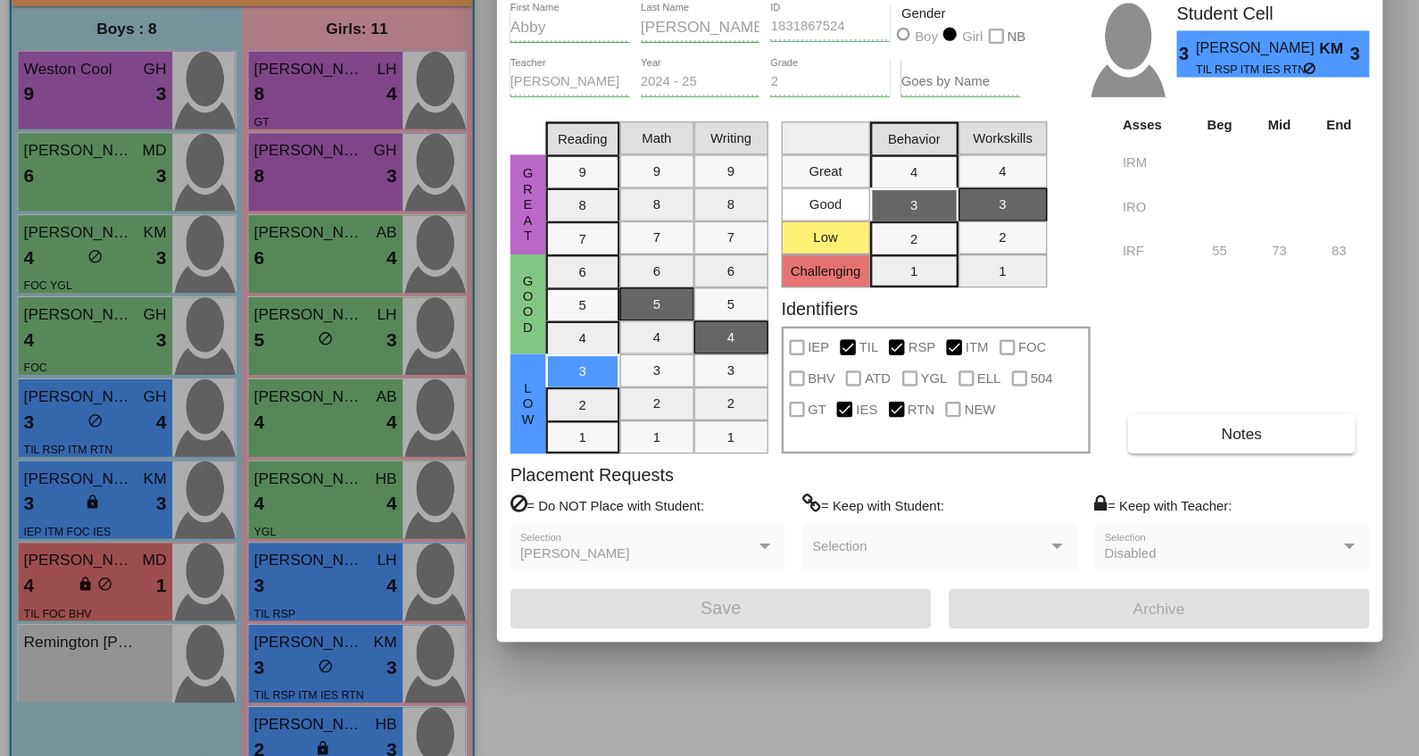
click at [273, 729] on div at bounding box center [709, 378] width 1419 height 756
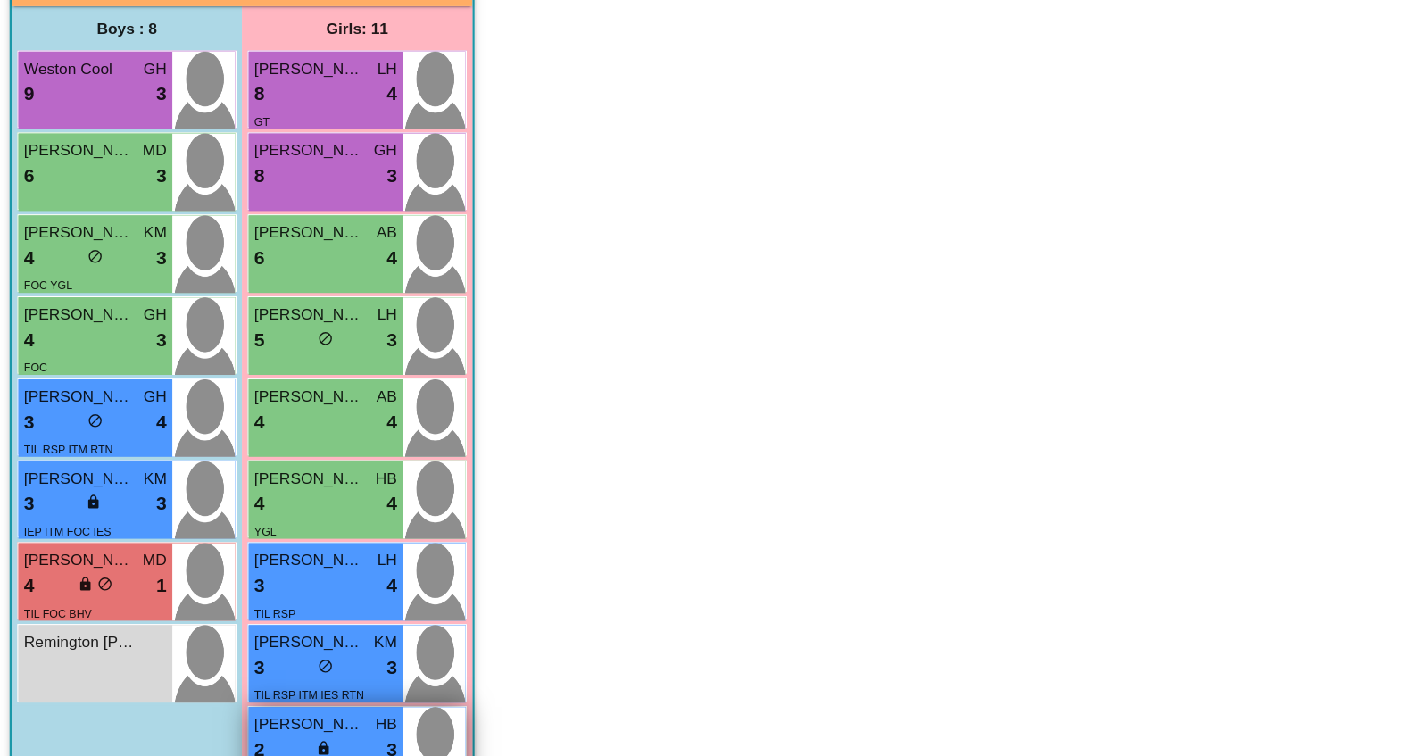
click at [274, 729] on span "[PERSON_NAME]" at bounding box center [270, 730] width 89 height 19
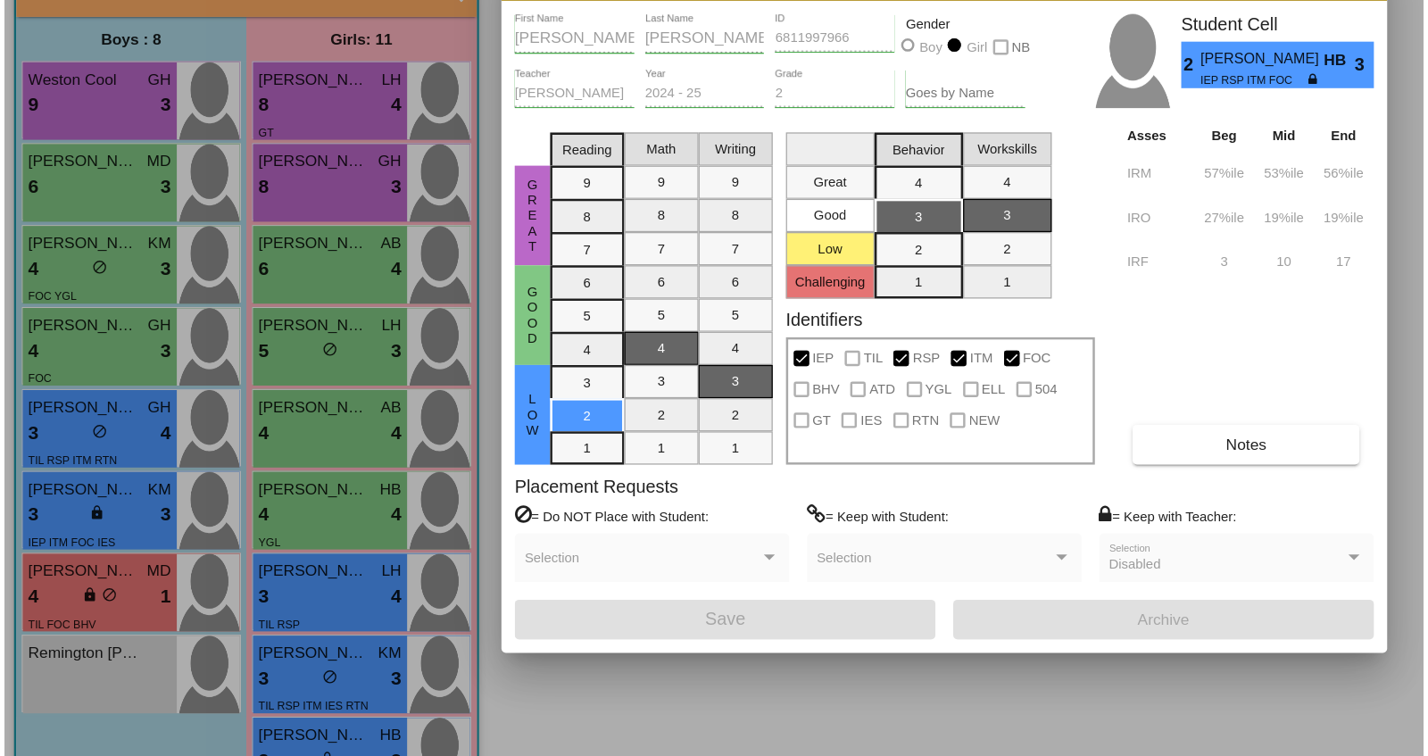
scroll to position [0, 0]
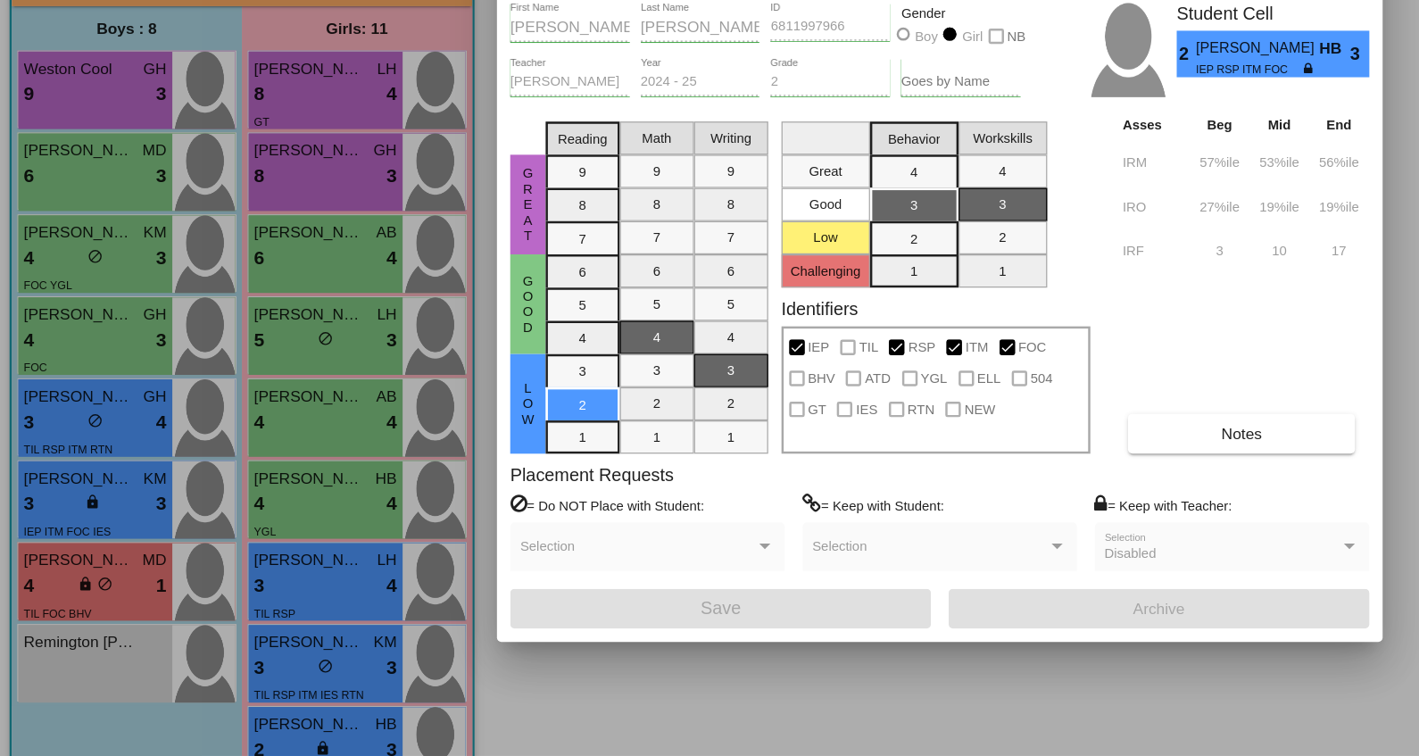
click at [263, 732] on div at bounding box center [709, 378] width 1419 height 756
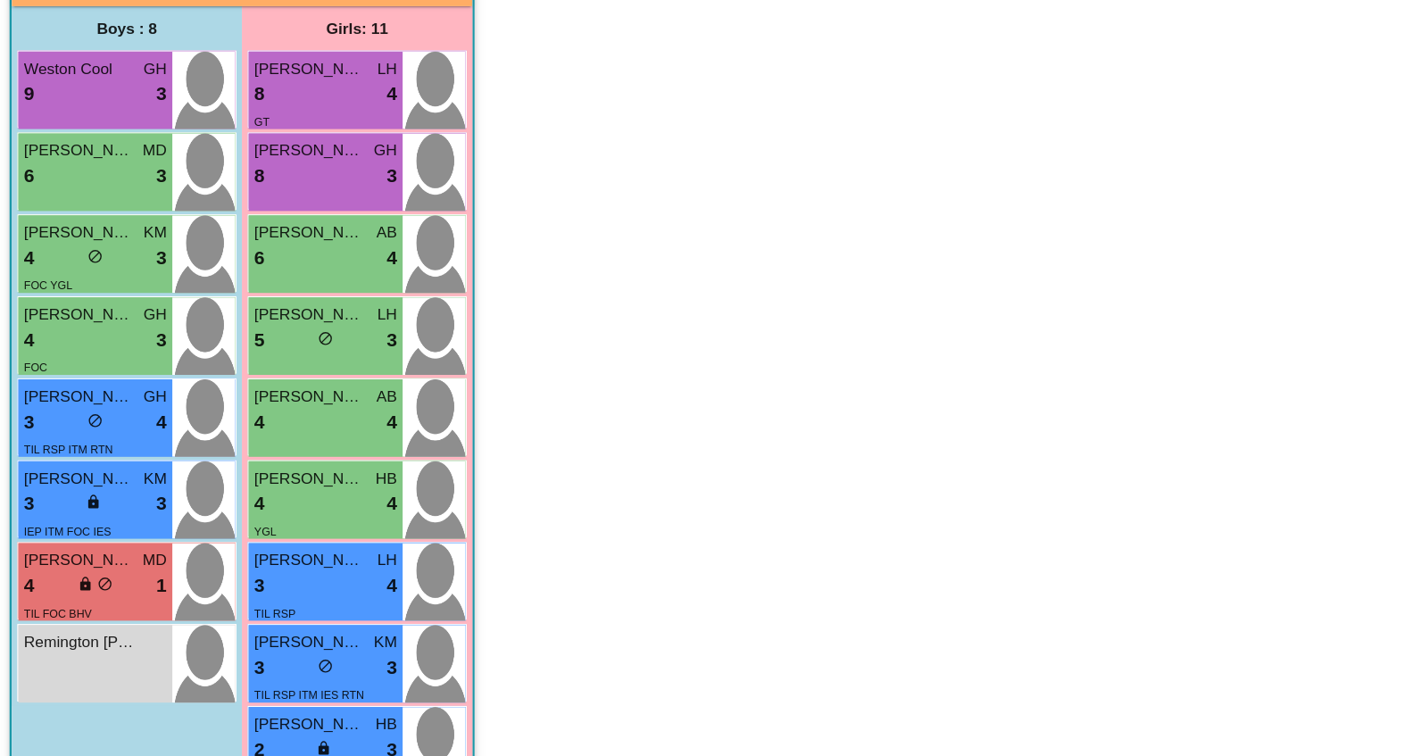
click at [263, 732] on span "[PERSON_NAME]" at bounding box center [270, 730] width 89 height 19
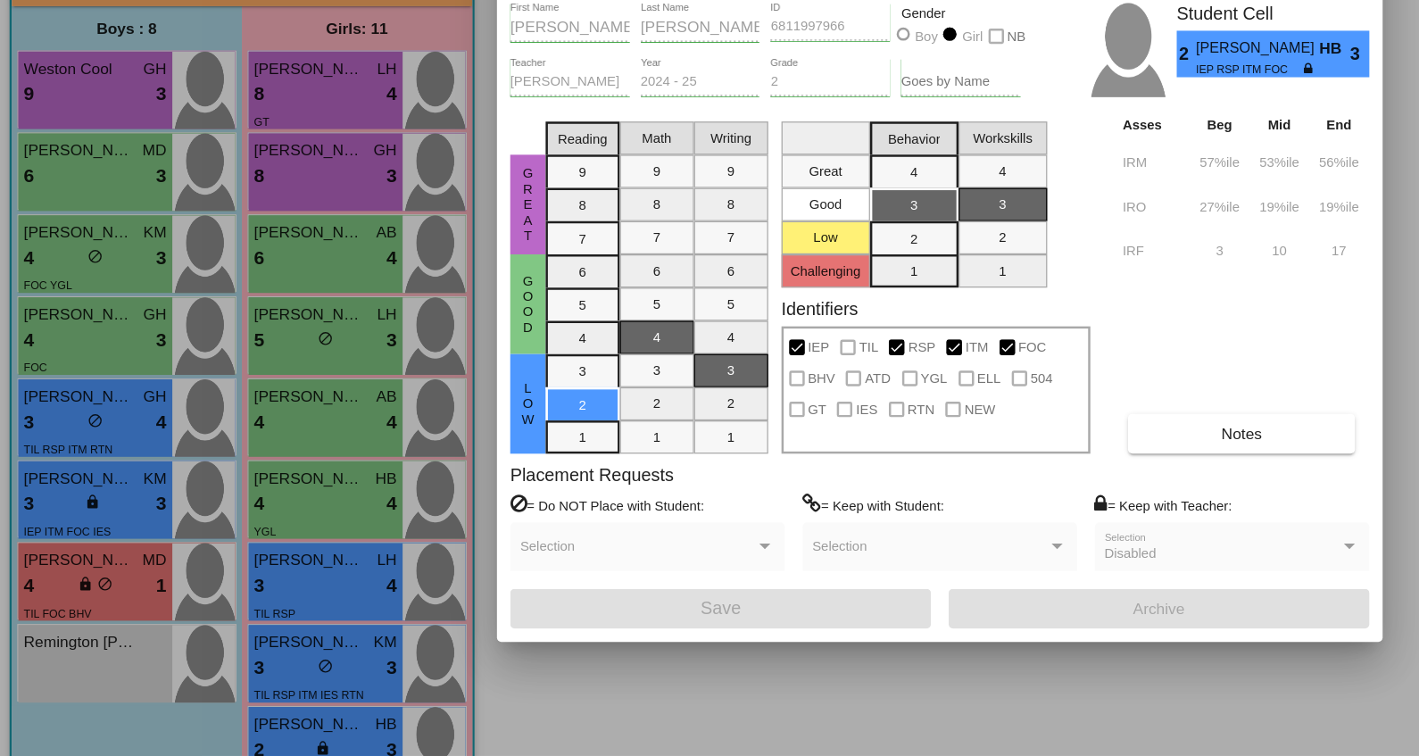
click at [263, 732] on div at bounding box center [709, 378] width 1419 height 756
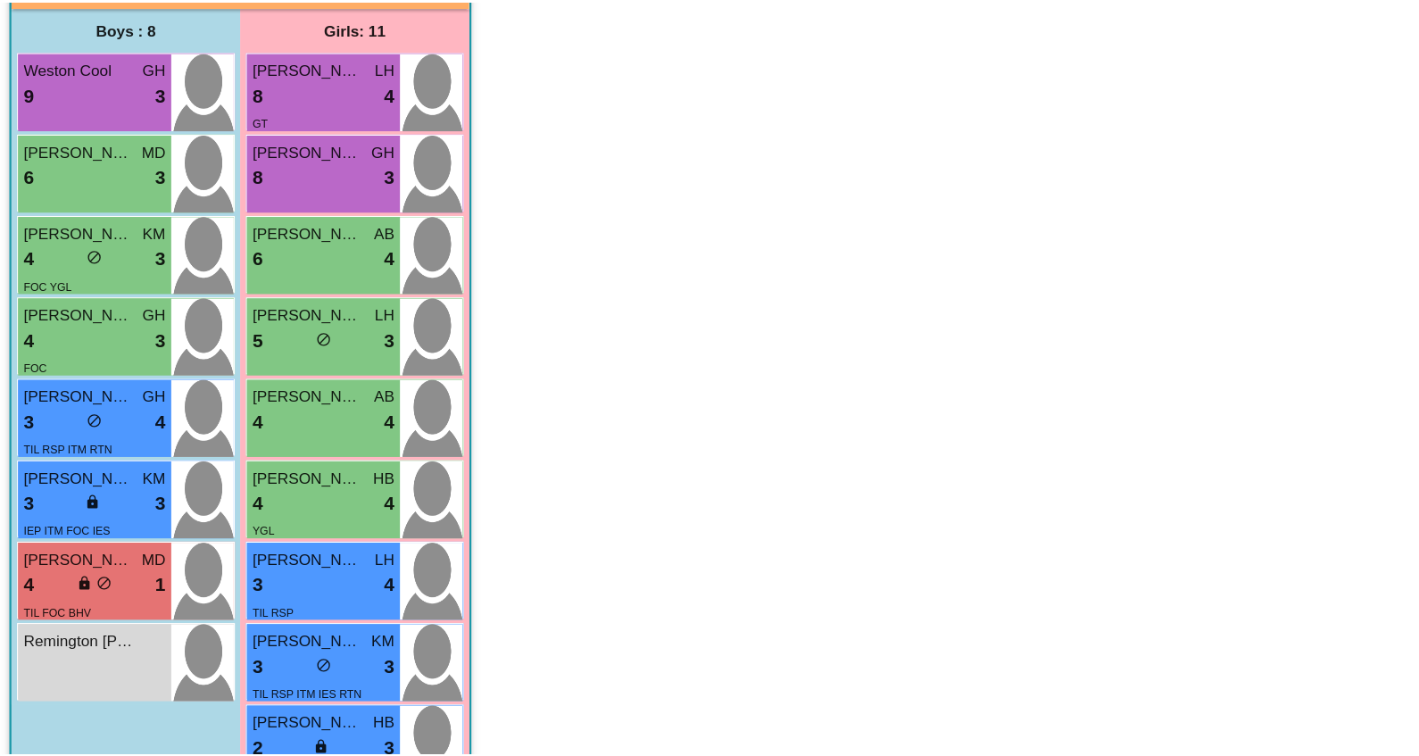
scroll to position [284, 0]
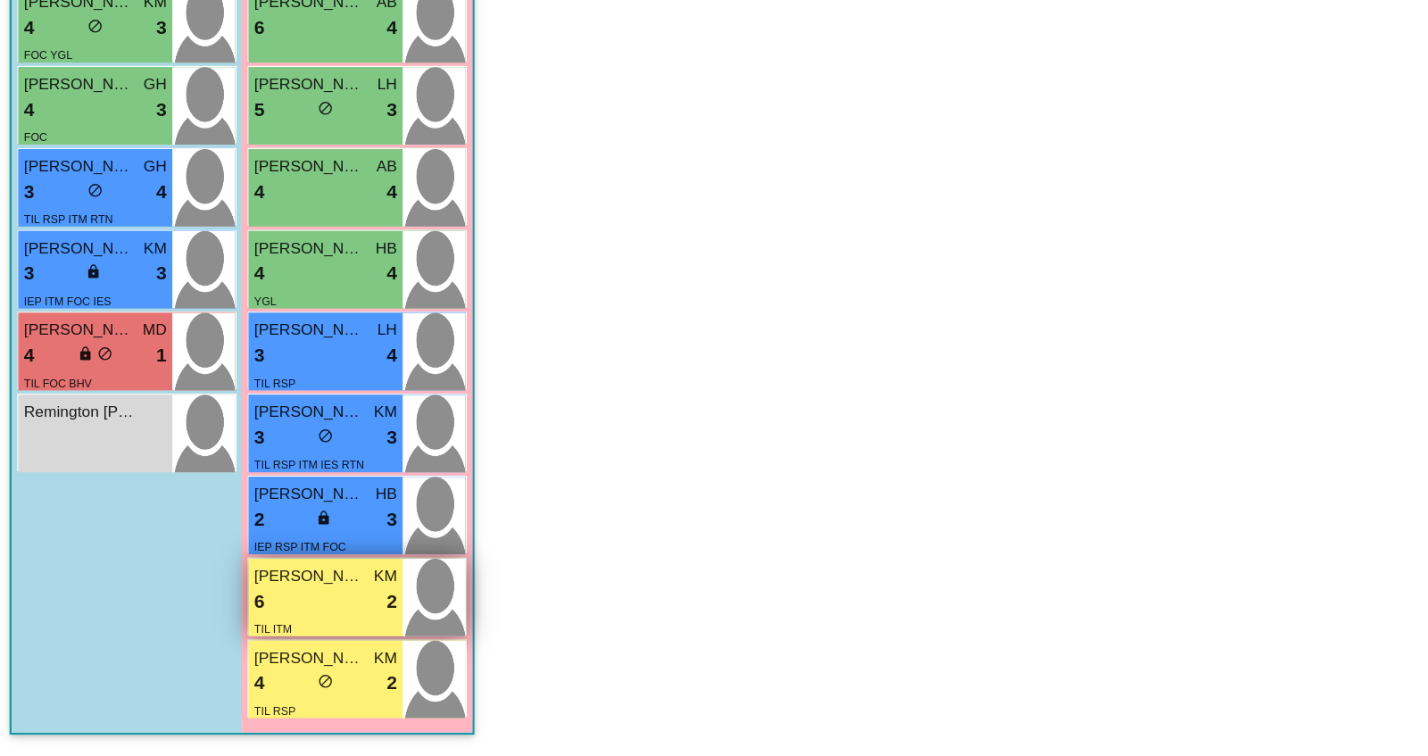
click at [264, 609] on span "[PERSON_NAME]" at bounding box center [270, 610] width 89 height 19
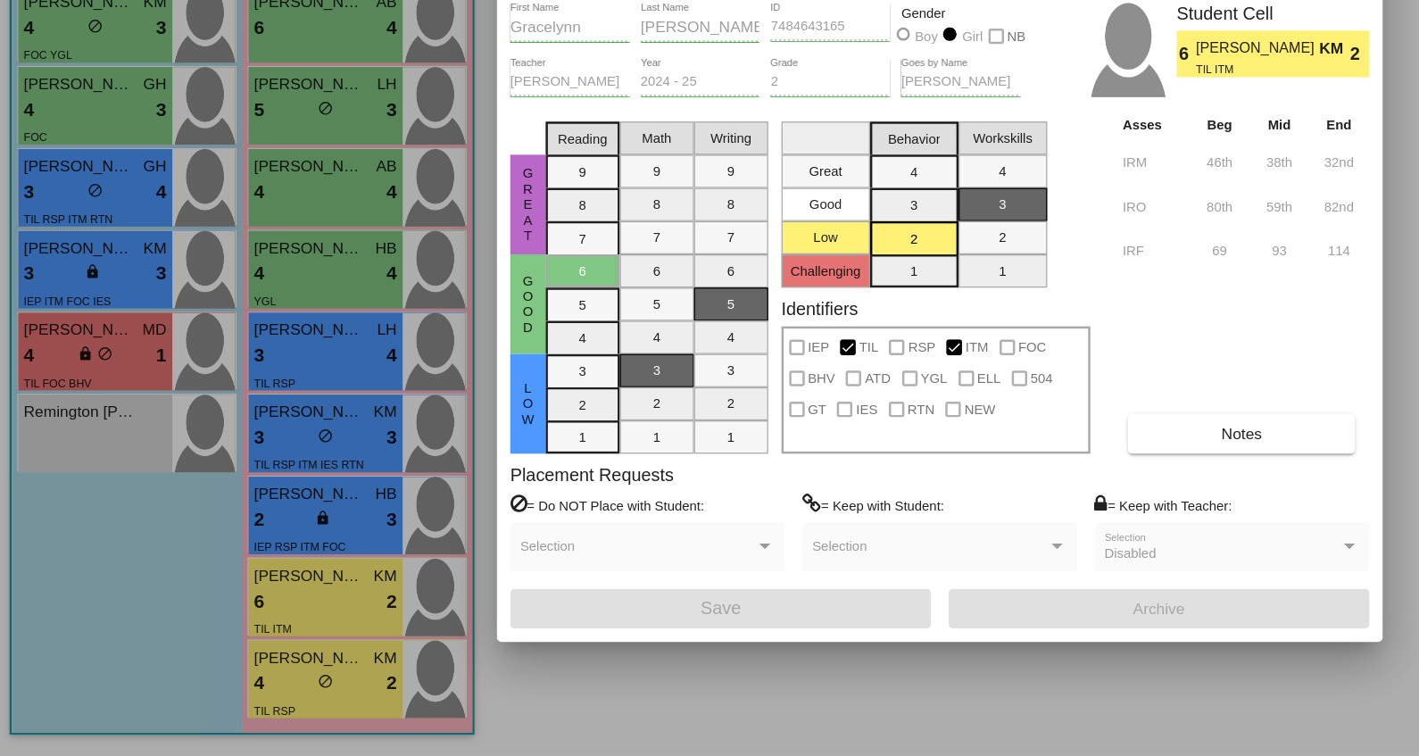
click at [291, 692] on div at bounding box center [709, 378] width 1419 height 756
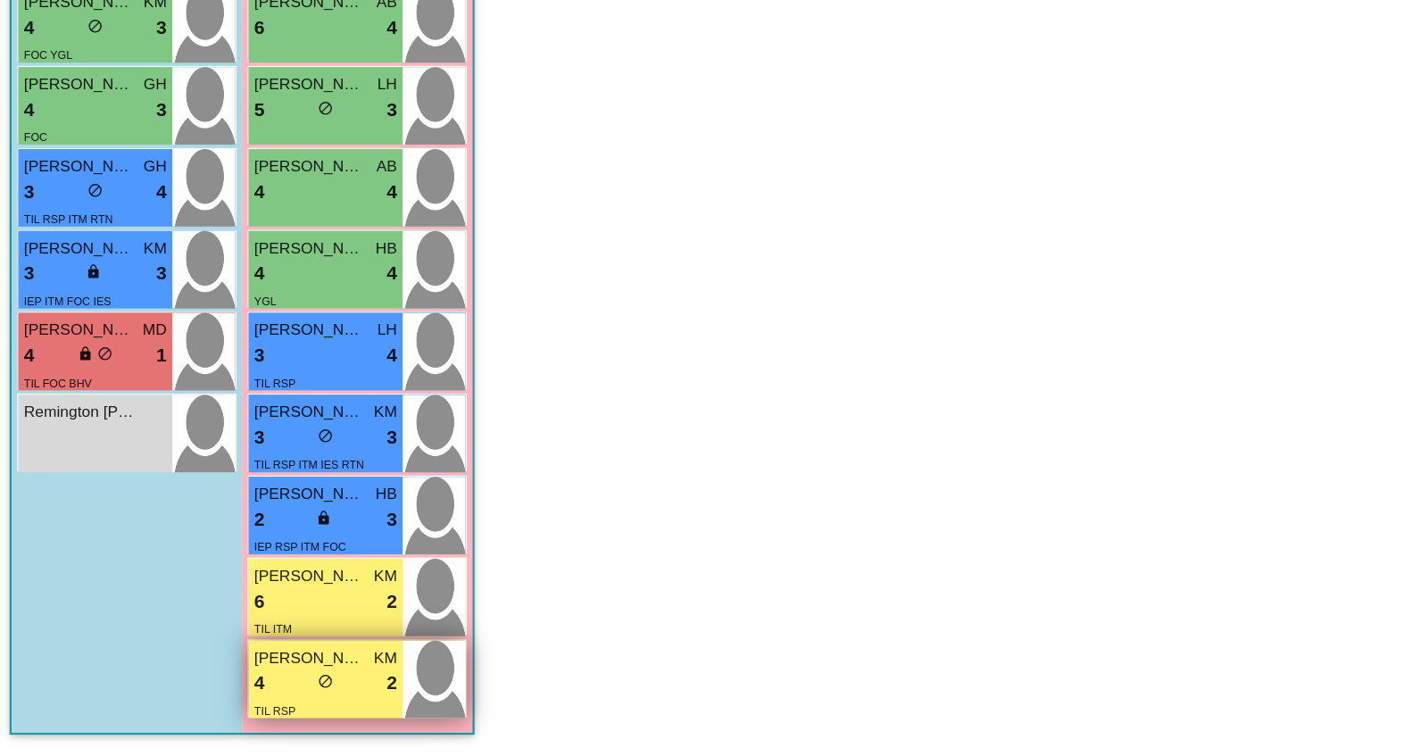
click at [284, 696] on span "do_not_disturb_alt" at bounding box center [283, 696] width 12 height 12
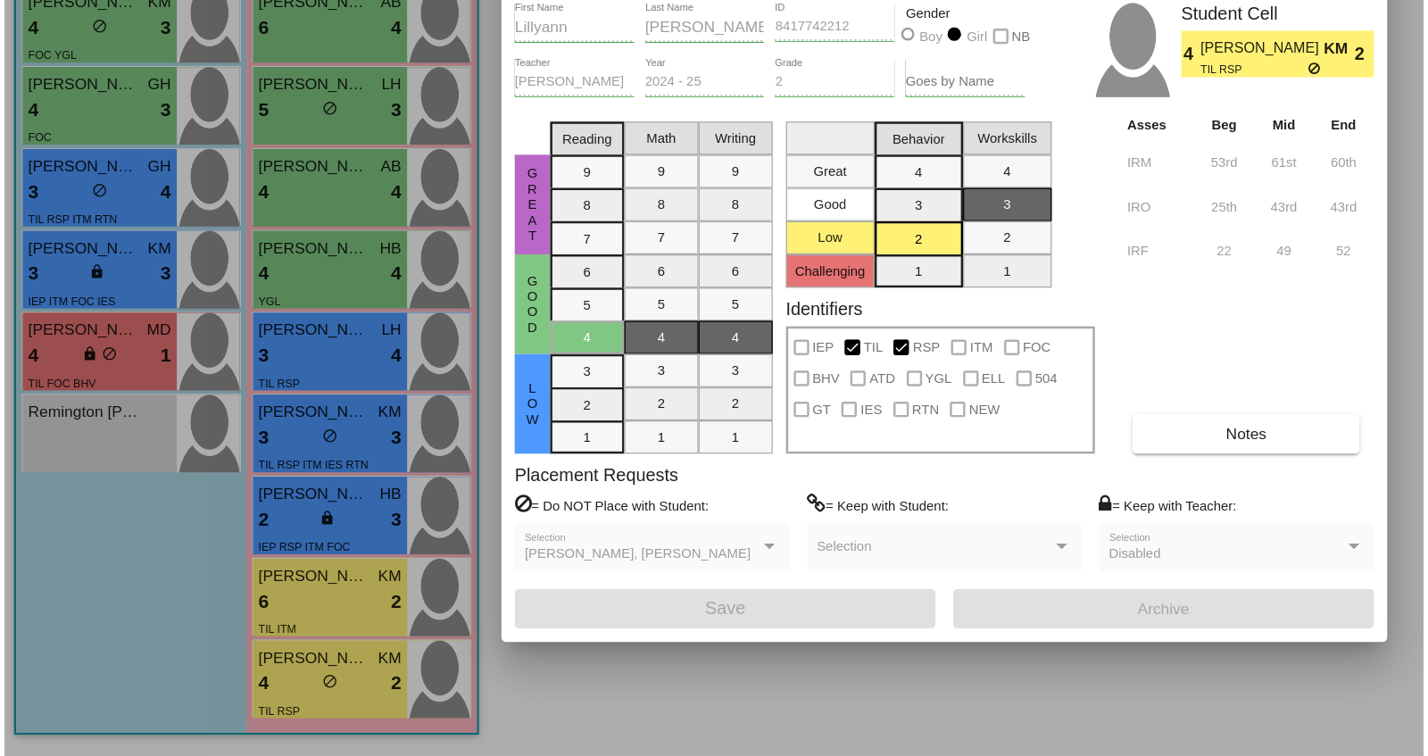
scroll to position [0, 0]
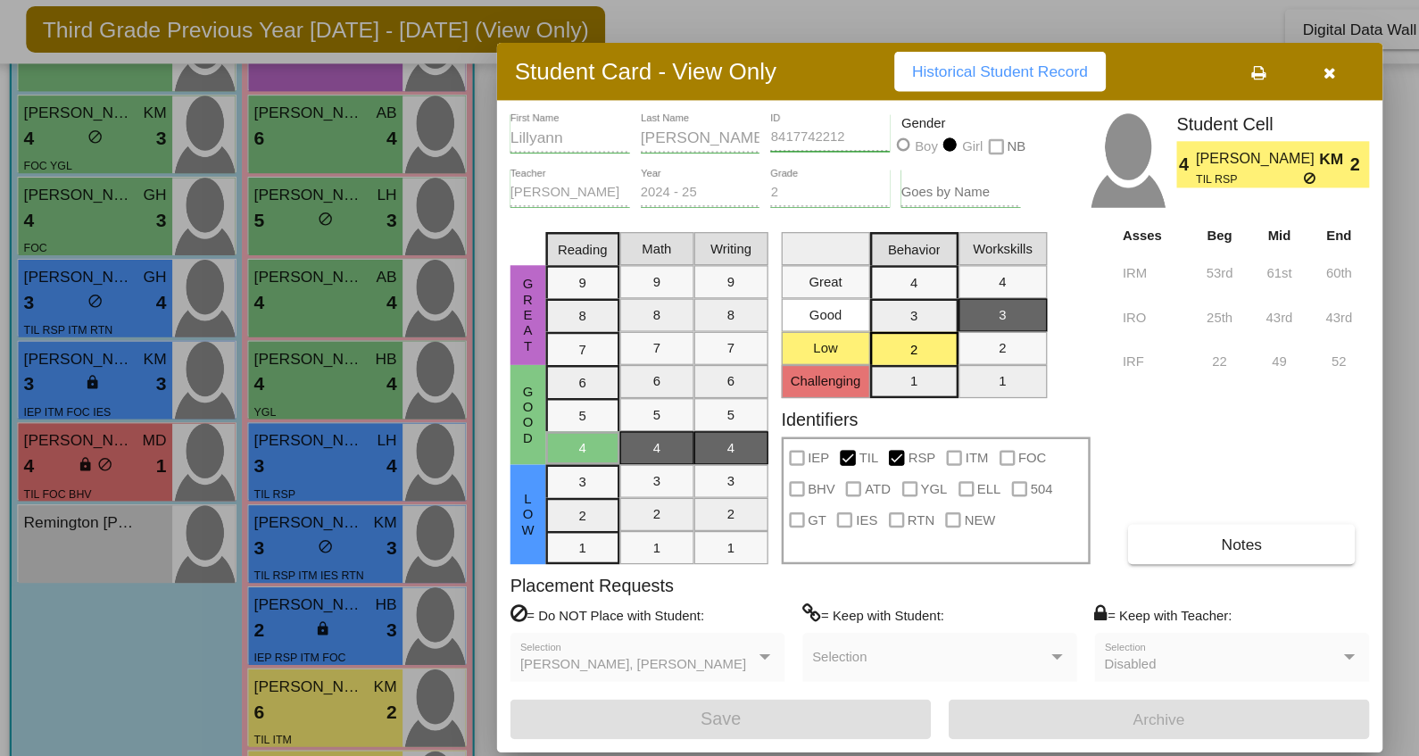
click at [80, 443] on div at bounding box center [709, 378] width 1419 height 756
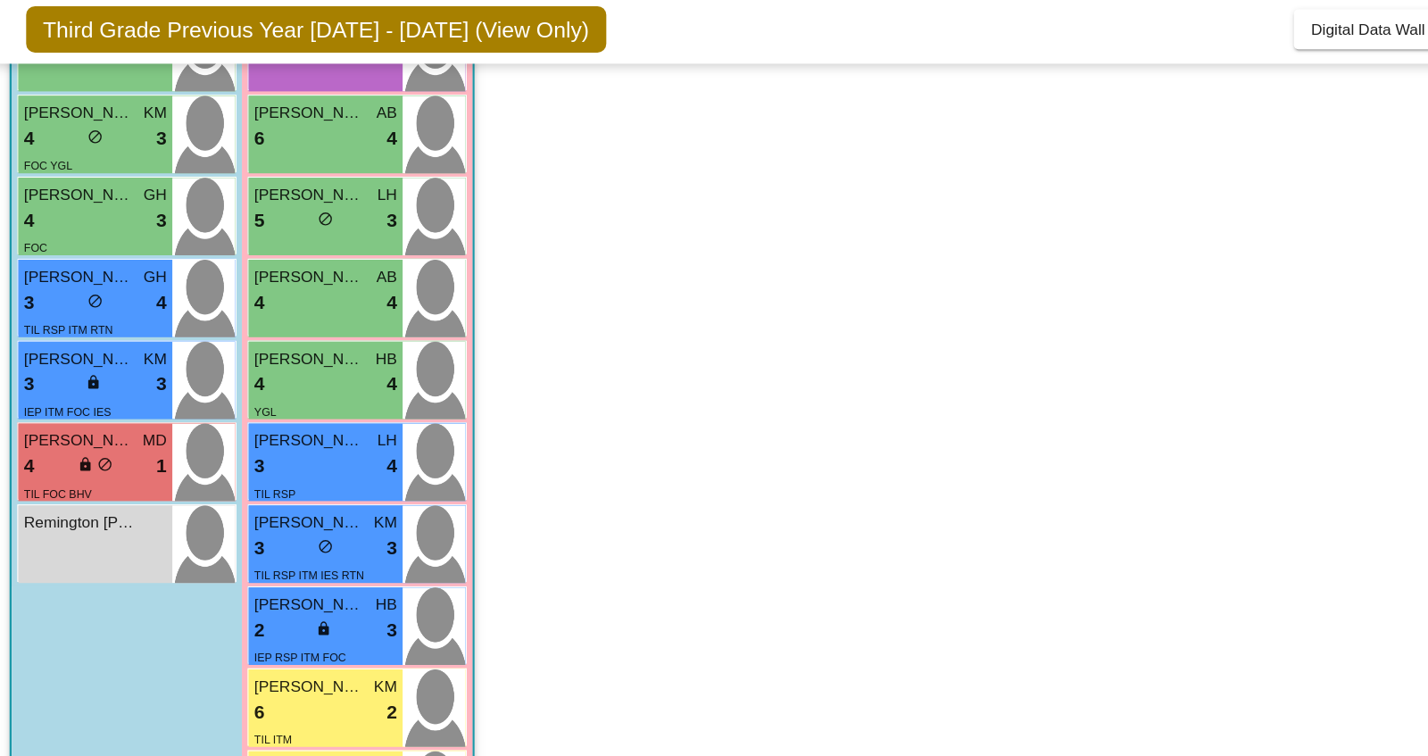
click at [80, 443] on div "4 lock do_not_disturb_alt 1" at bounding box center [97, 433] width 115 height 23
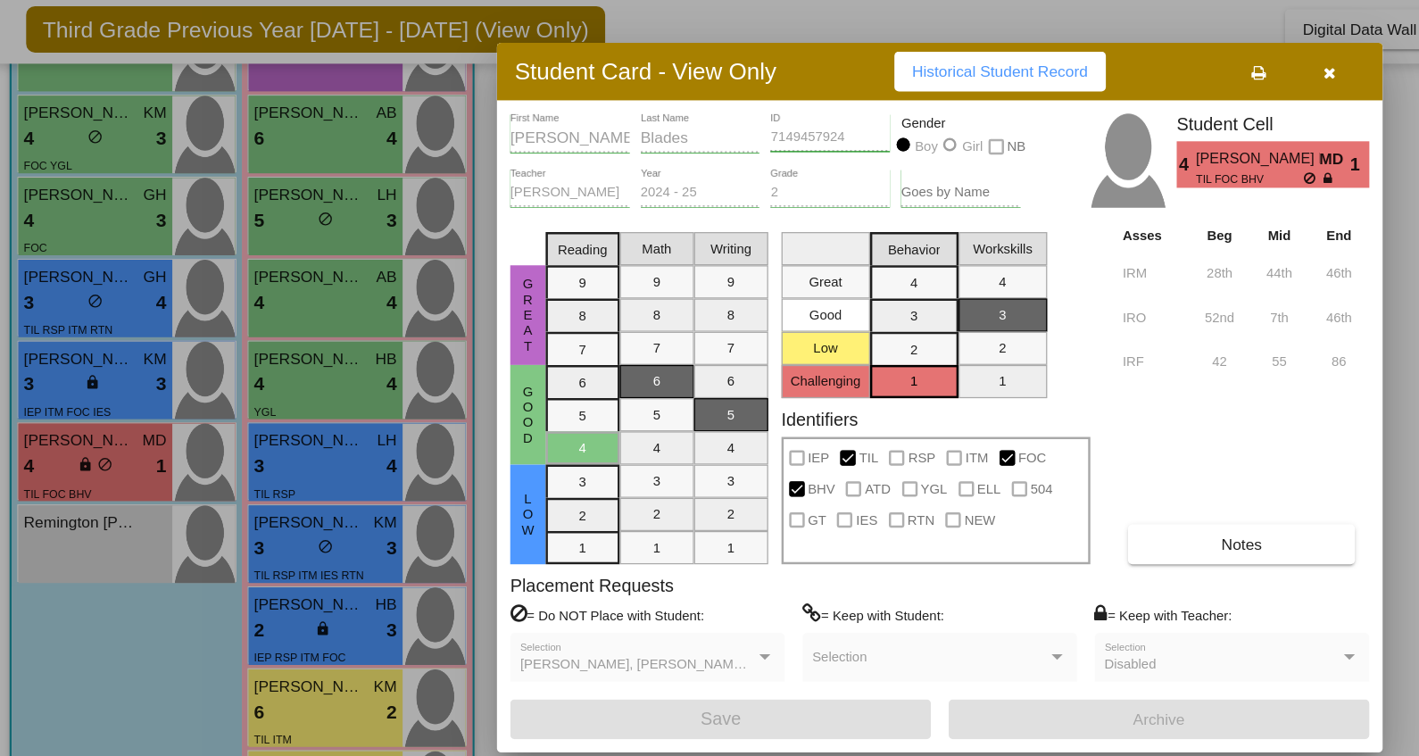
click at [86, 371] on div at bounding box center [709, 378] width 1419 height 756
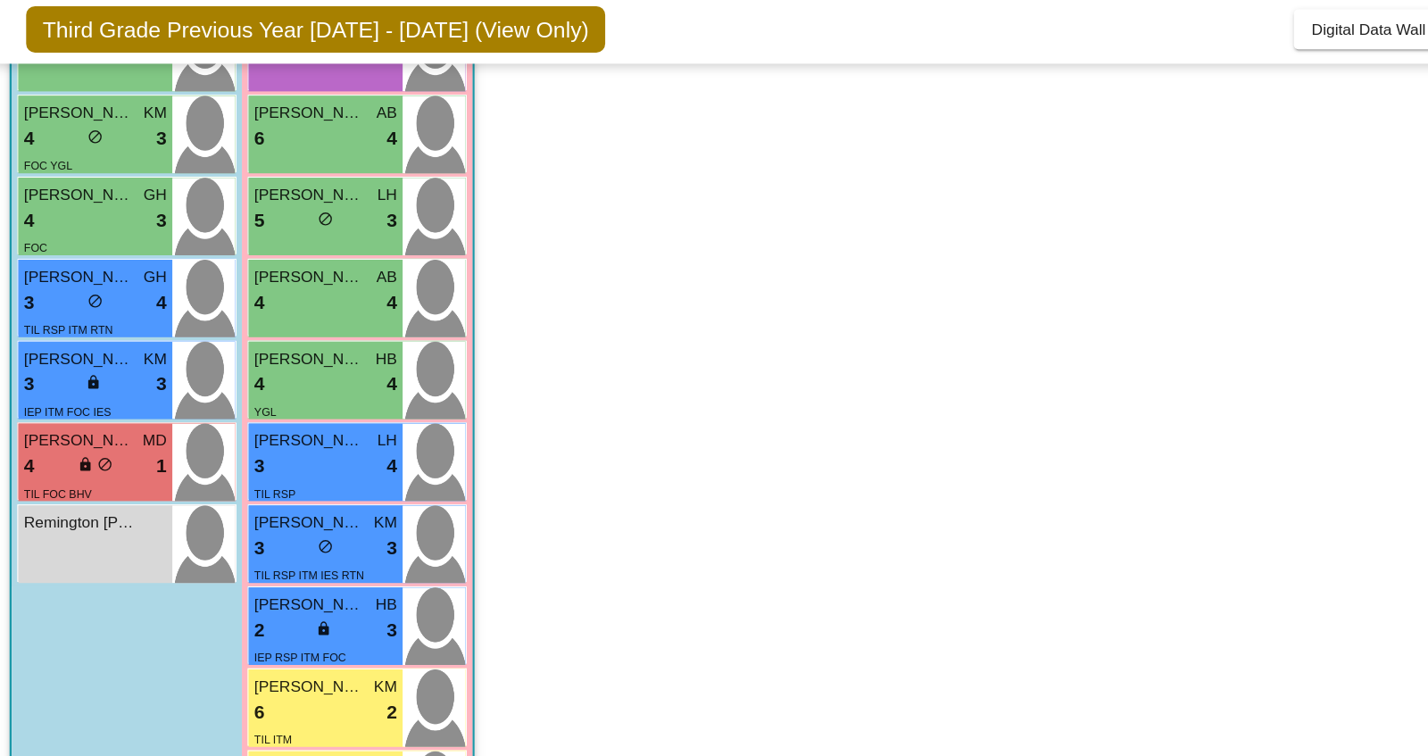
click at [86, 371] on div "3 lock do_not_disturb_alt 3" at bounding box center [97, 367] width 115 height 23
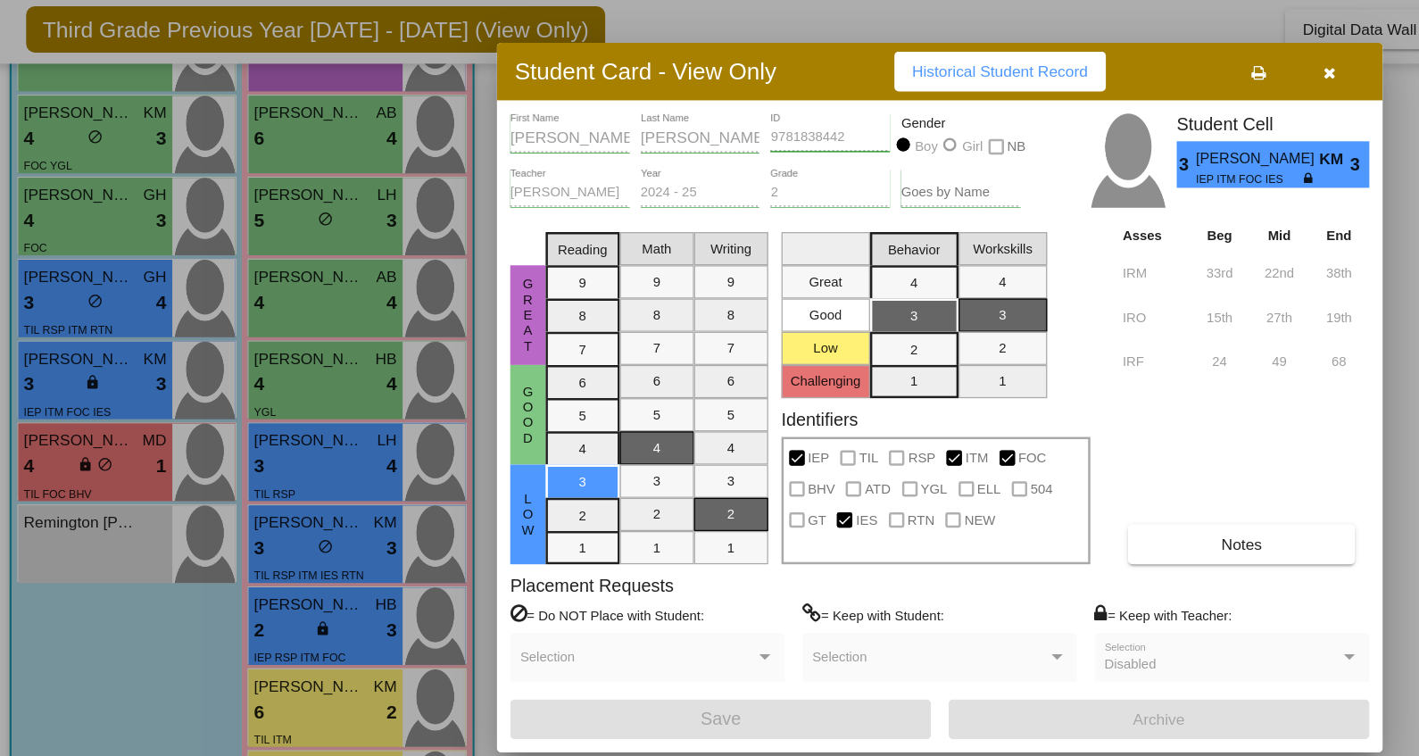
click at [91, 304] on div at bounding box center [709, 378] width 1419 height 756
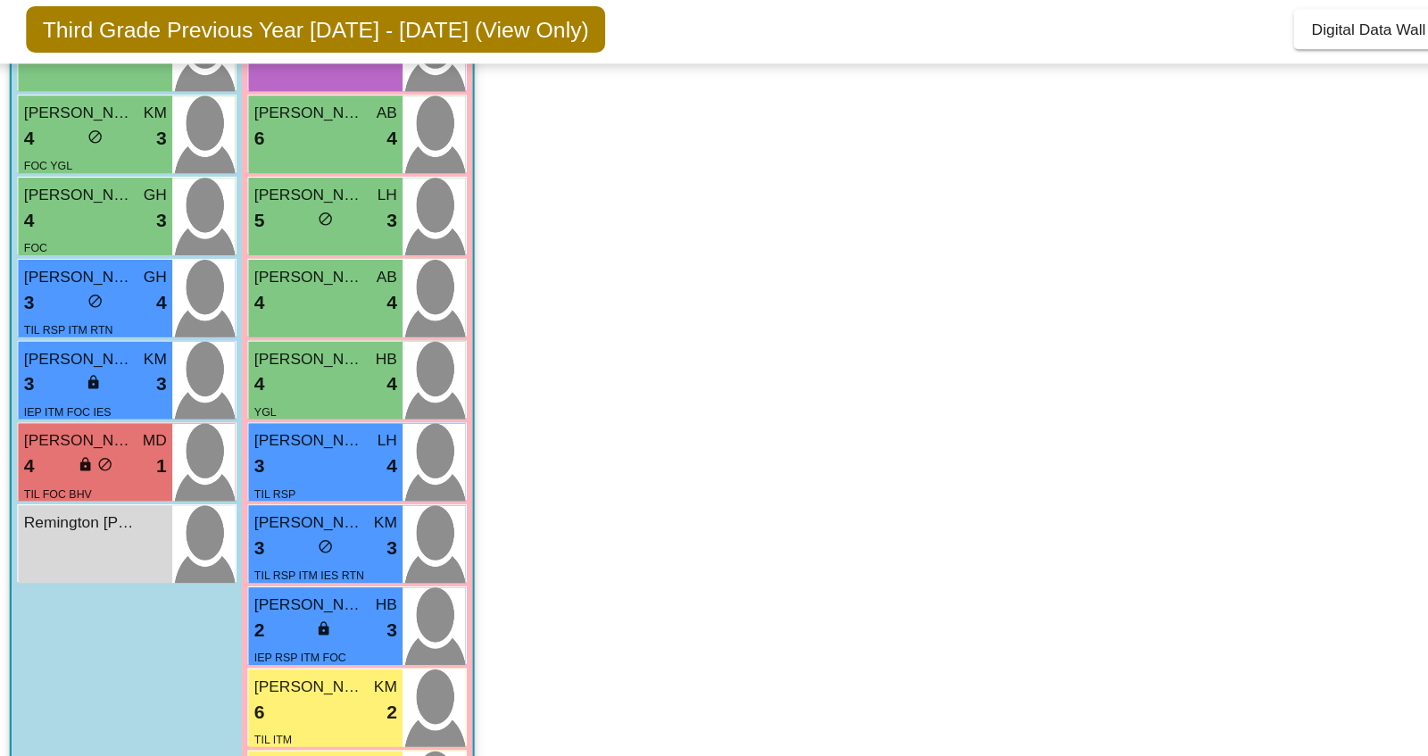
click at [92, 304] on span "do_not_disturb_alt" at bounding box center [98, 300] width 12 height 12
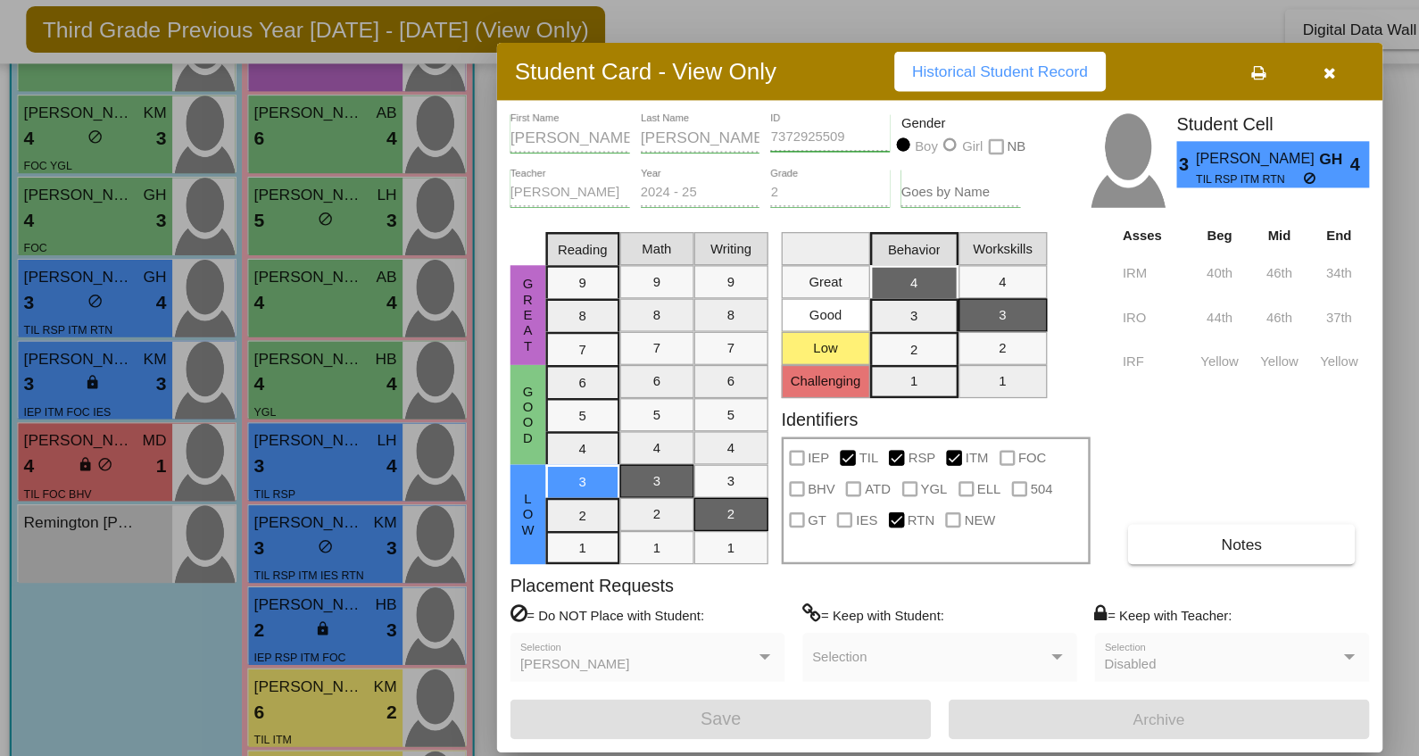
click at [118, 235] on div at bounding box center [709, 378] width 1419 height 756
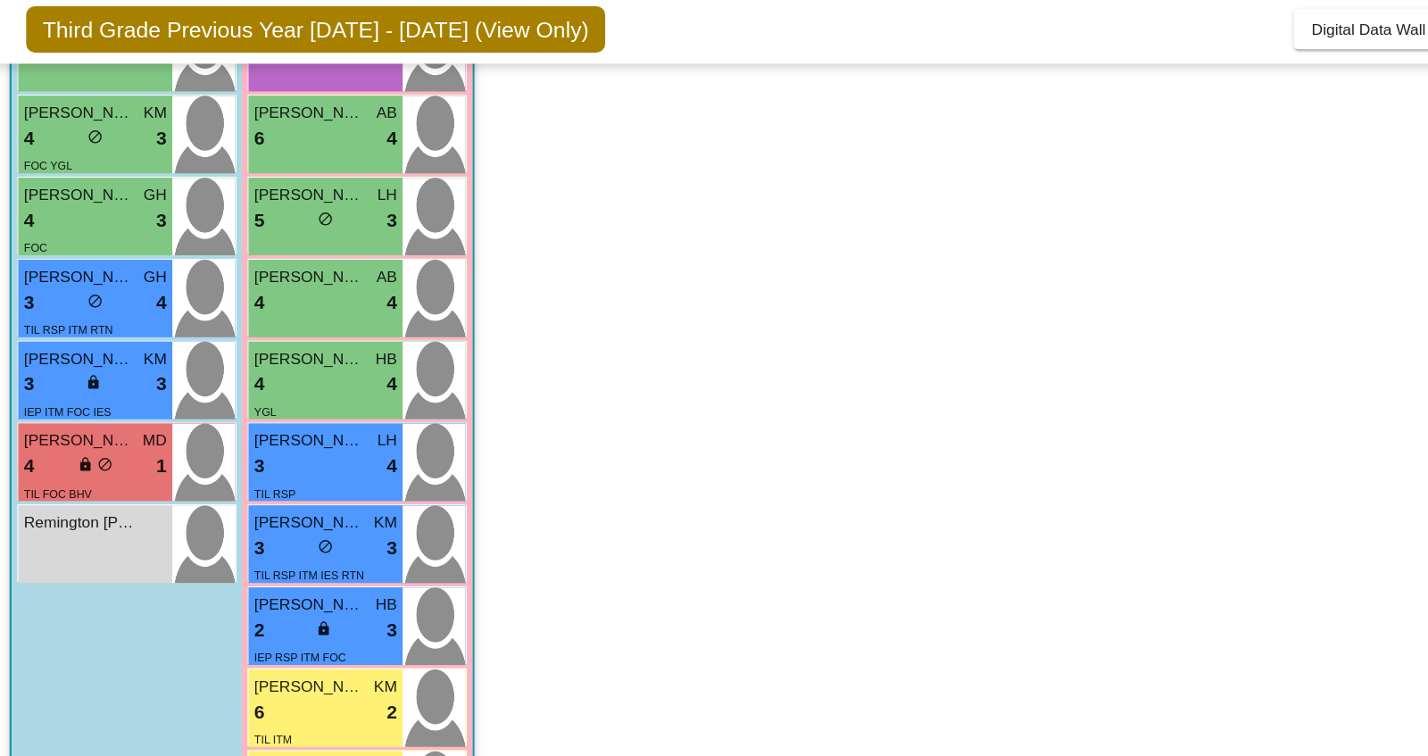
click at [118, 235] on div "4 lock do_not_disturb_alt 3" at bounding box center [97, 235] width 115 height 23
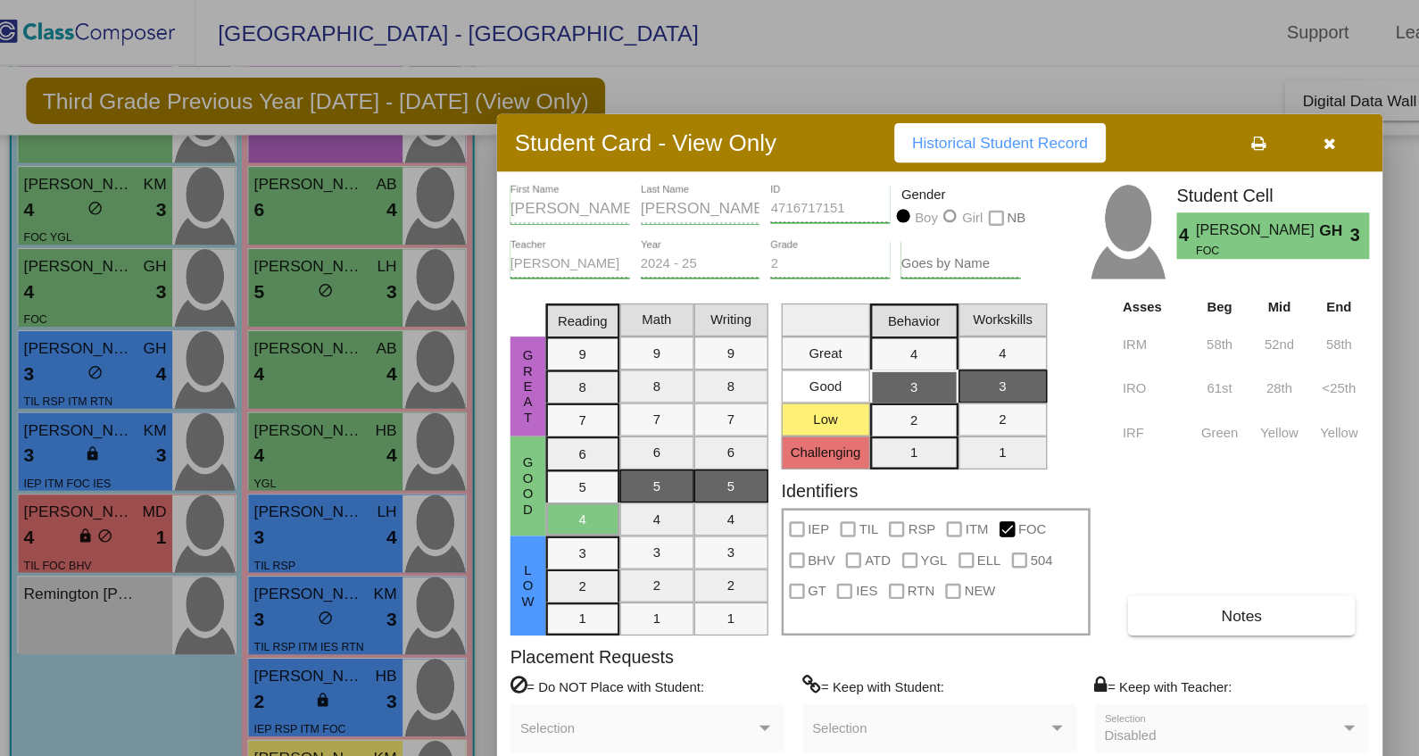
click at [118, 177] on div at bounding box center [709, 378] width 1419 height 756
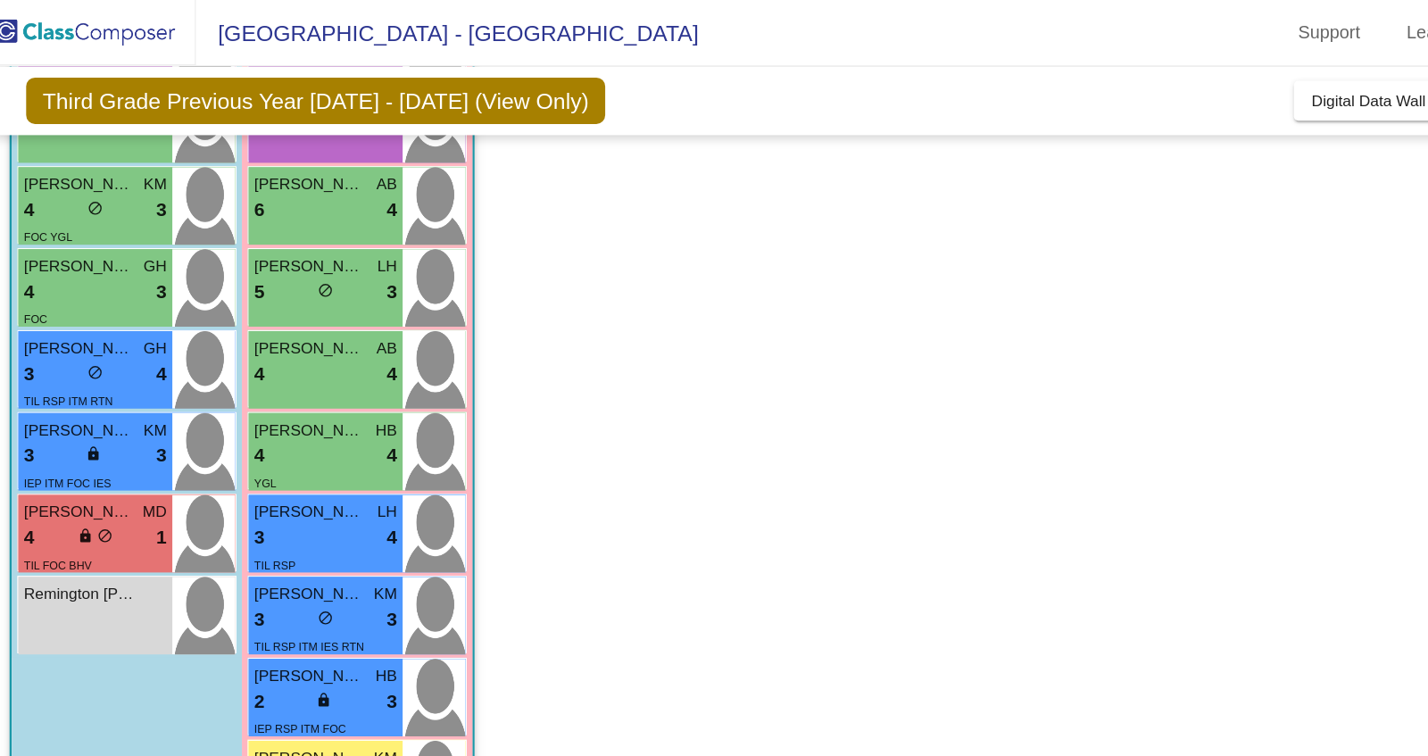
click at [118, 178] on div "4 lock do_not_disturb_alt 3" at bounding box center [97, 169] width 115 height 23
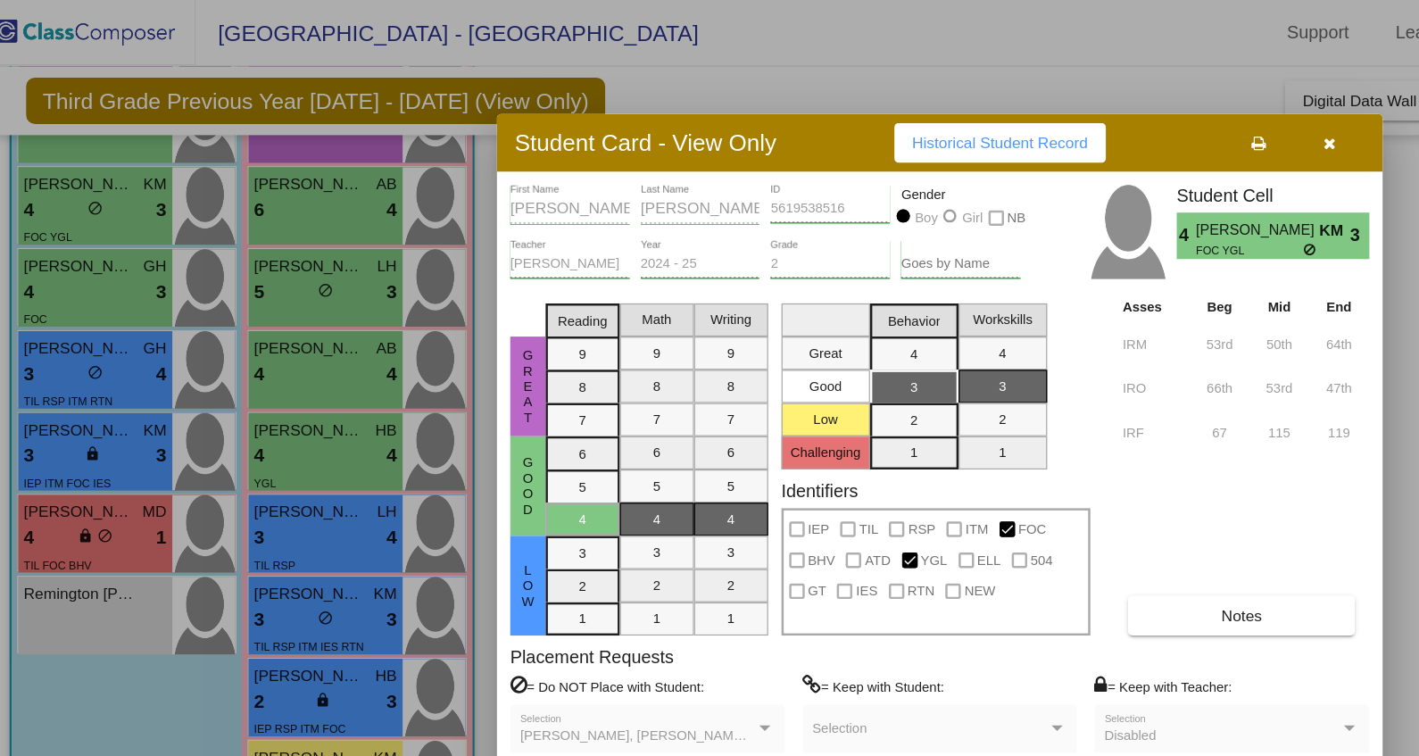
click at [116, 166] on div at bounding box center [709, 378] width 1419 height 756
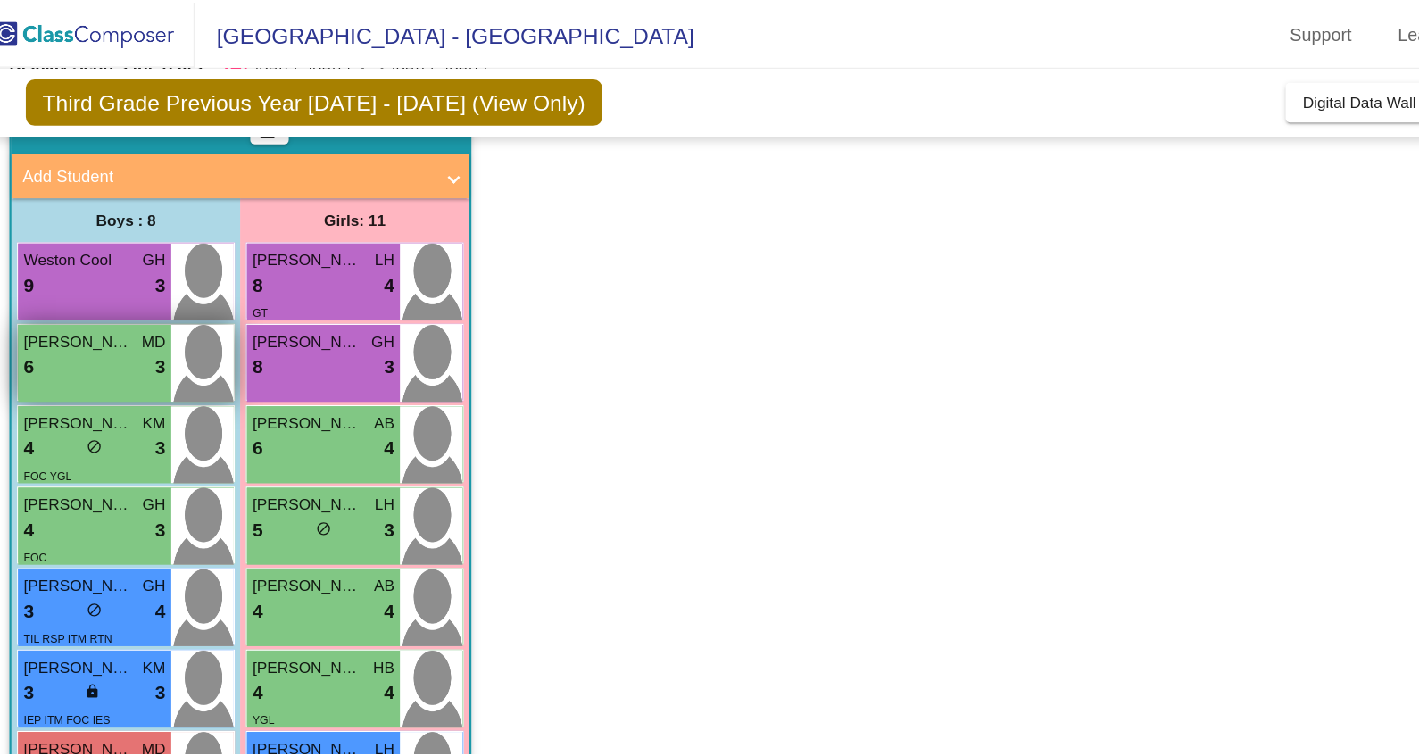
scroll to position [99, 0]
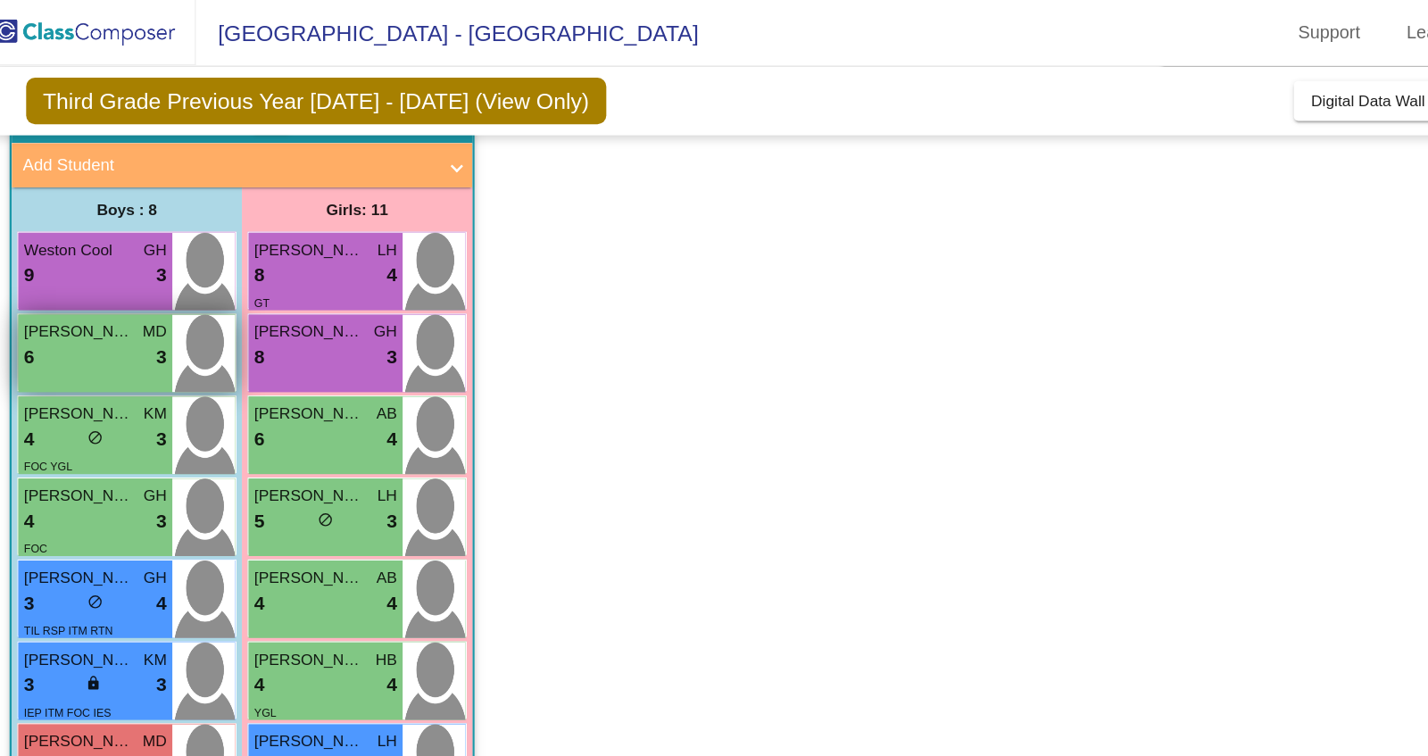
click at [109, 277] on div "6 lock do_not_disturb_alt 3" at bounding box center [97, 288] width 115 height 23
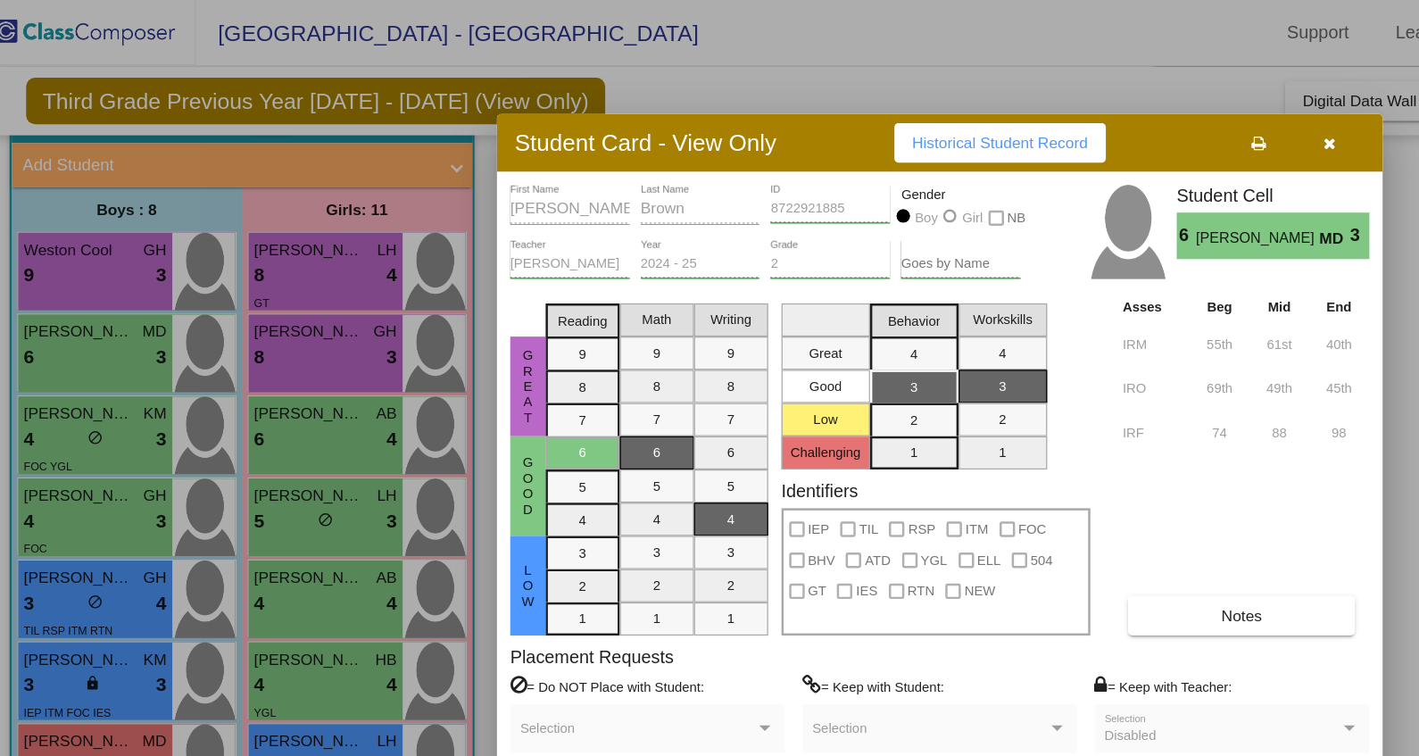
click at [86, 215] on div at bounding box center [709, 378] width 1419 height 756
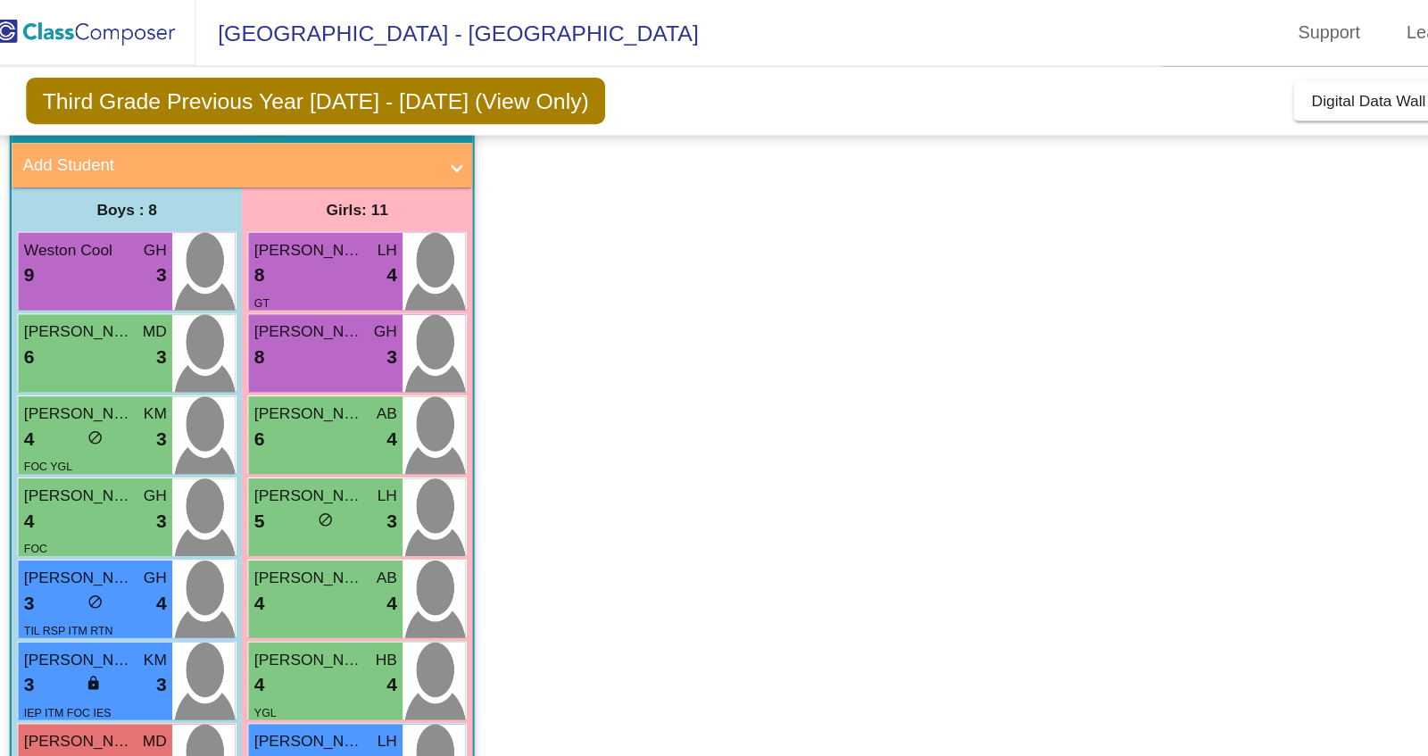
click at [86, 215] on div "9 lock do_not_disturb_alt 3" at bounding box center [97, 222] width 115 height 23
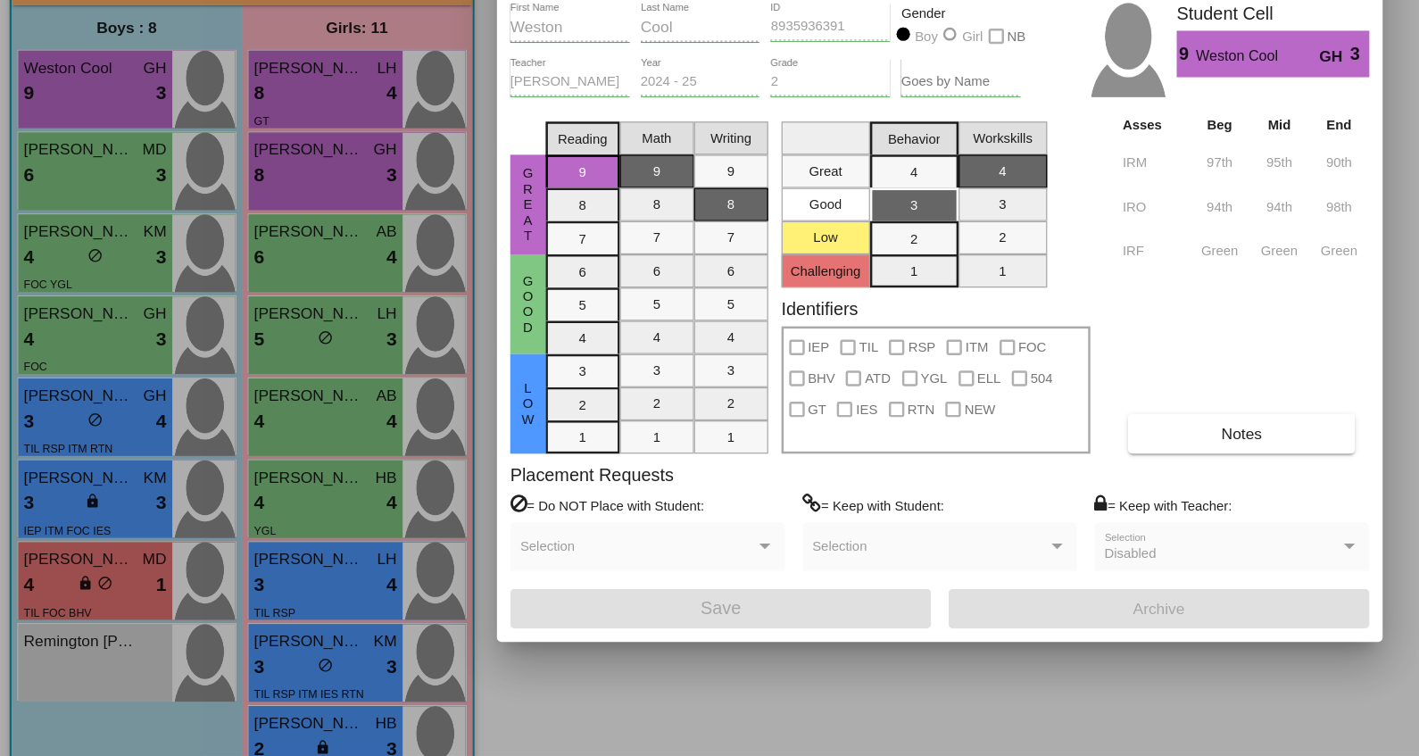
scroll to position [0, 0]
